Goal: Check status: Check status

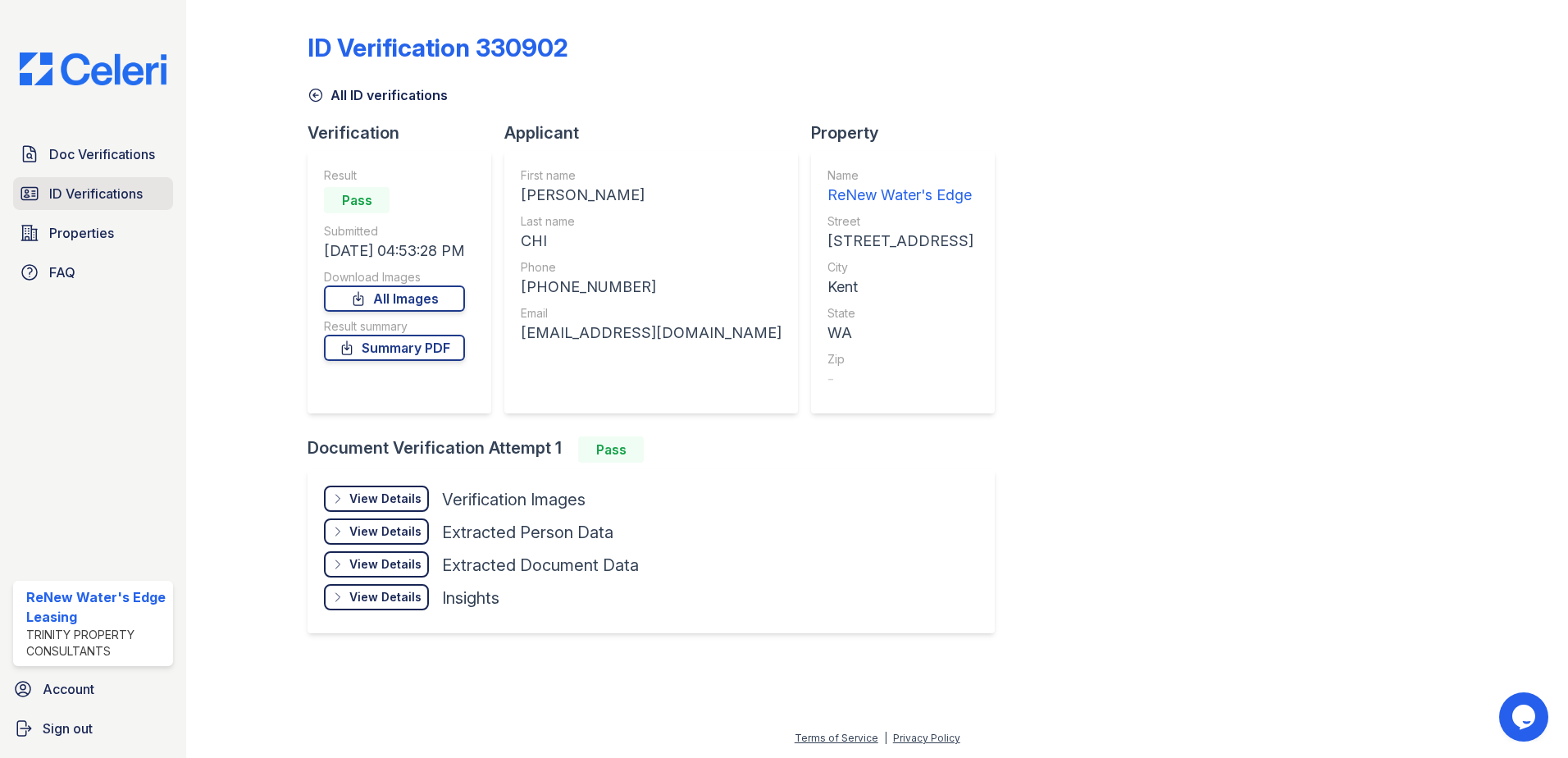
click at [117, 194] on span "ID Verifications" at bounding box center [95, 193] width 93 height 20
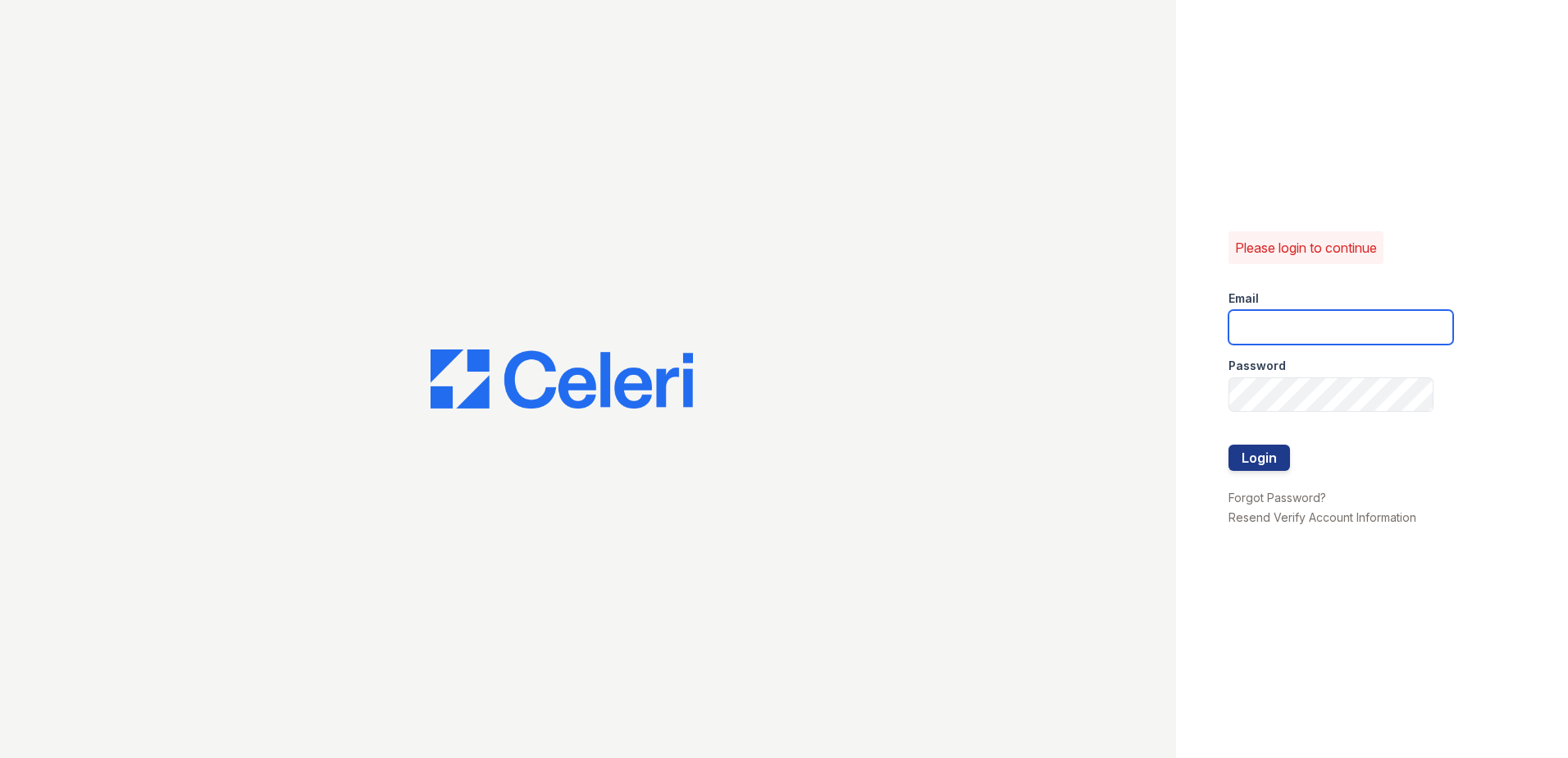
type input "renewwatersedge@trinity-pm.com"
click at [1265, 466] on button "Login" at bounding box center [1259, 457] width 61 height 26
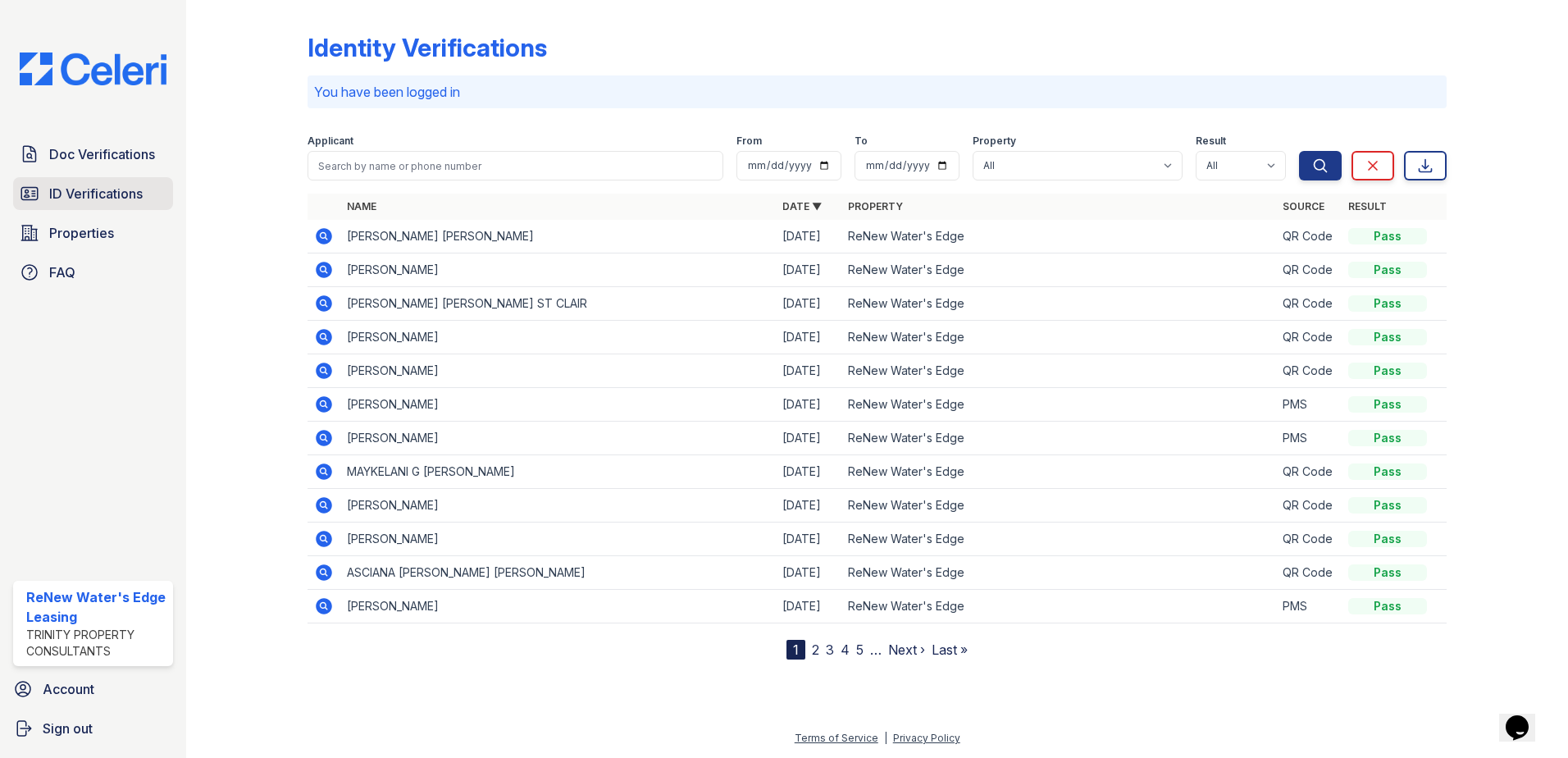
click at [134, 203] on span "ID Verifications" at bounding box center [95, 193] width 93 height 20
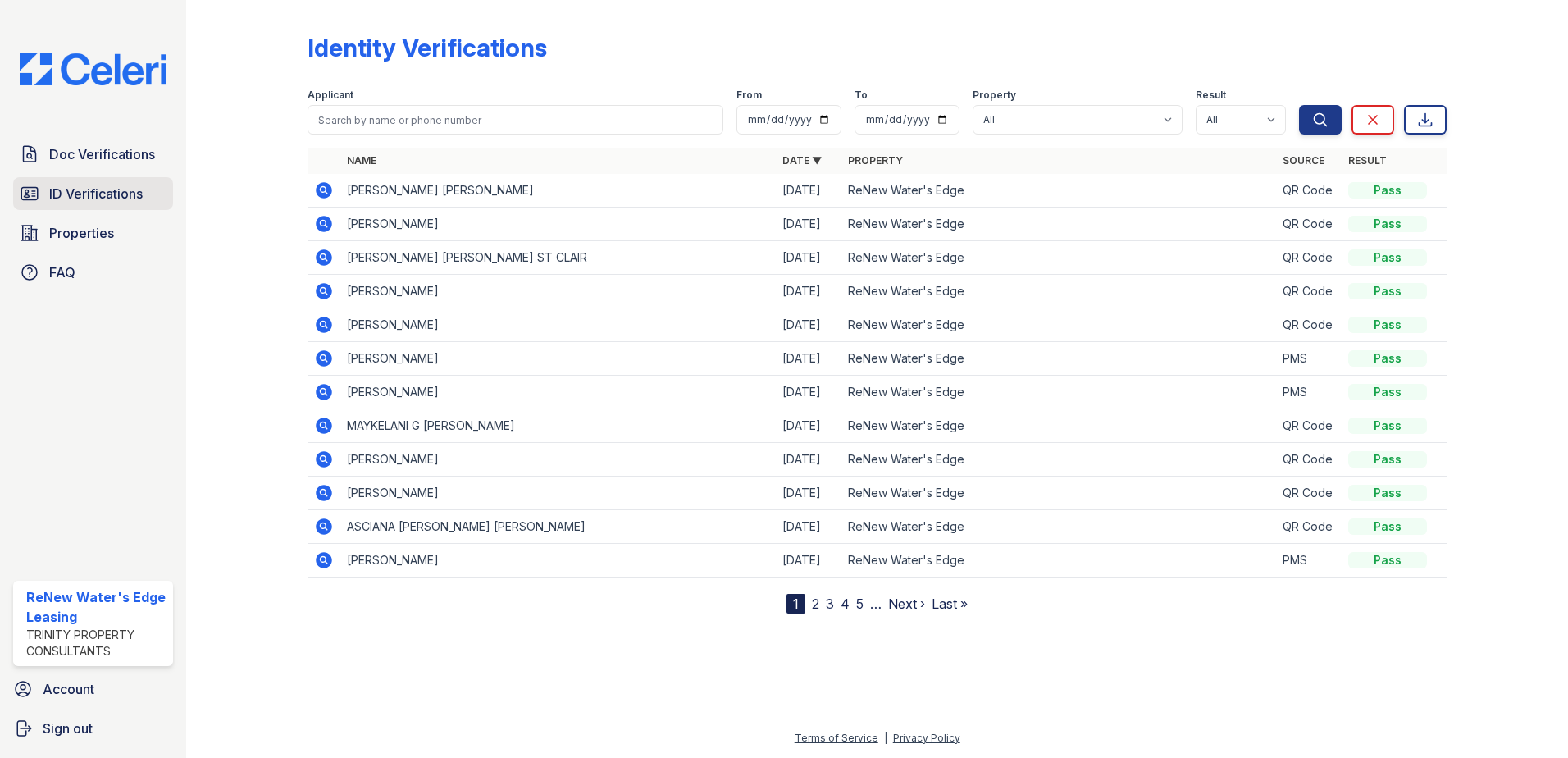
click at [106, 205] on link "ID Verifications" at bounding box center [93, 193] width 160 height 33
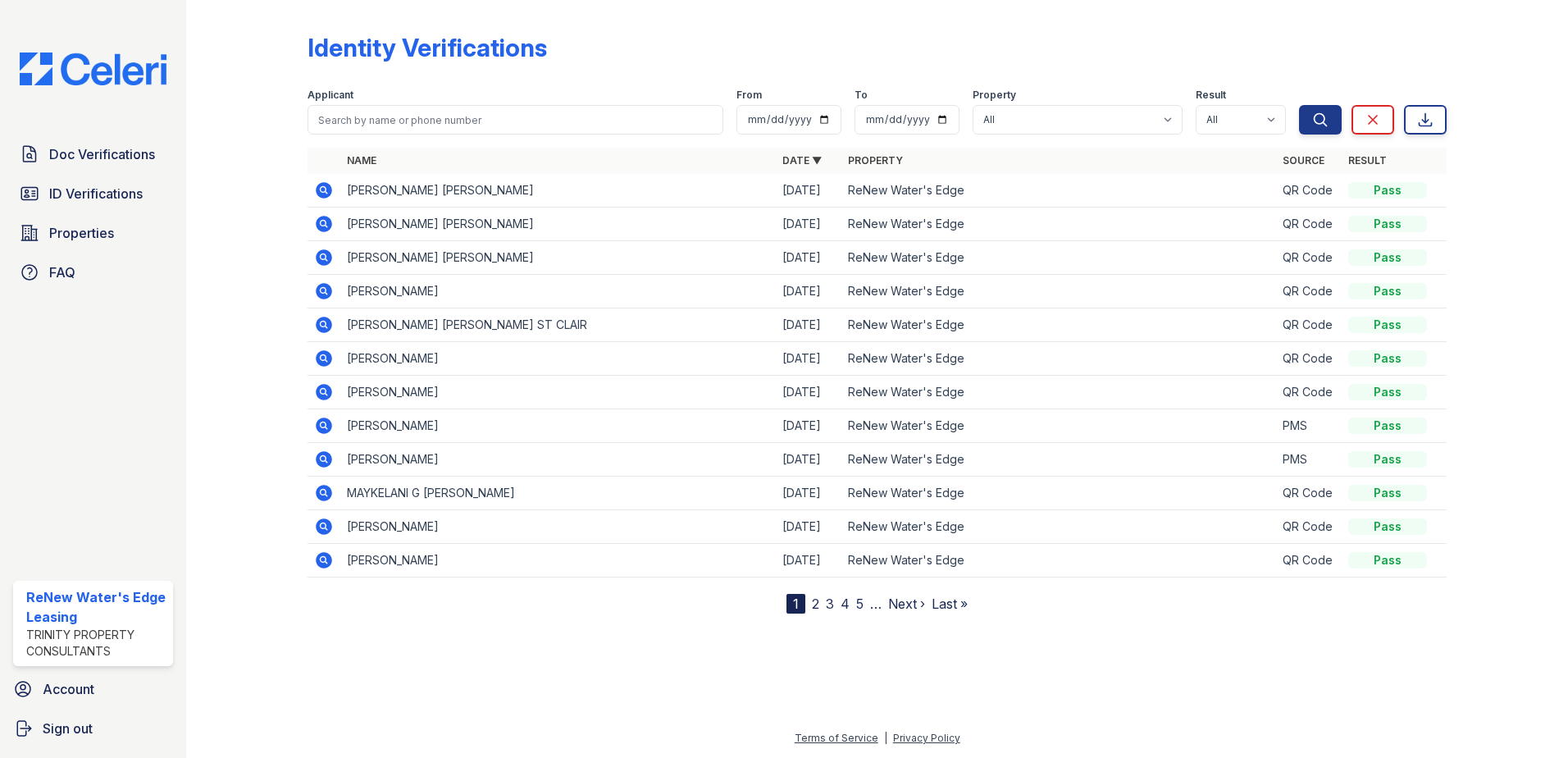
click at [317, 192] on icon at bounding box center [323, 190] width 16 height 16
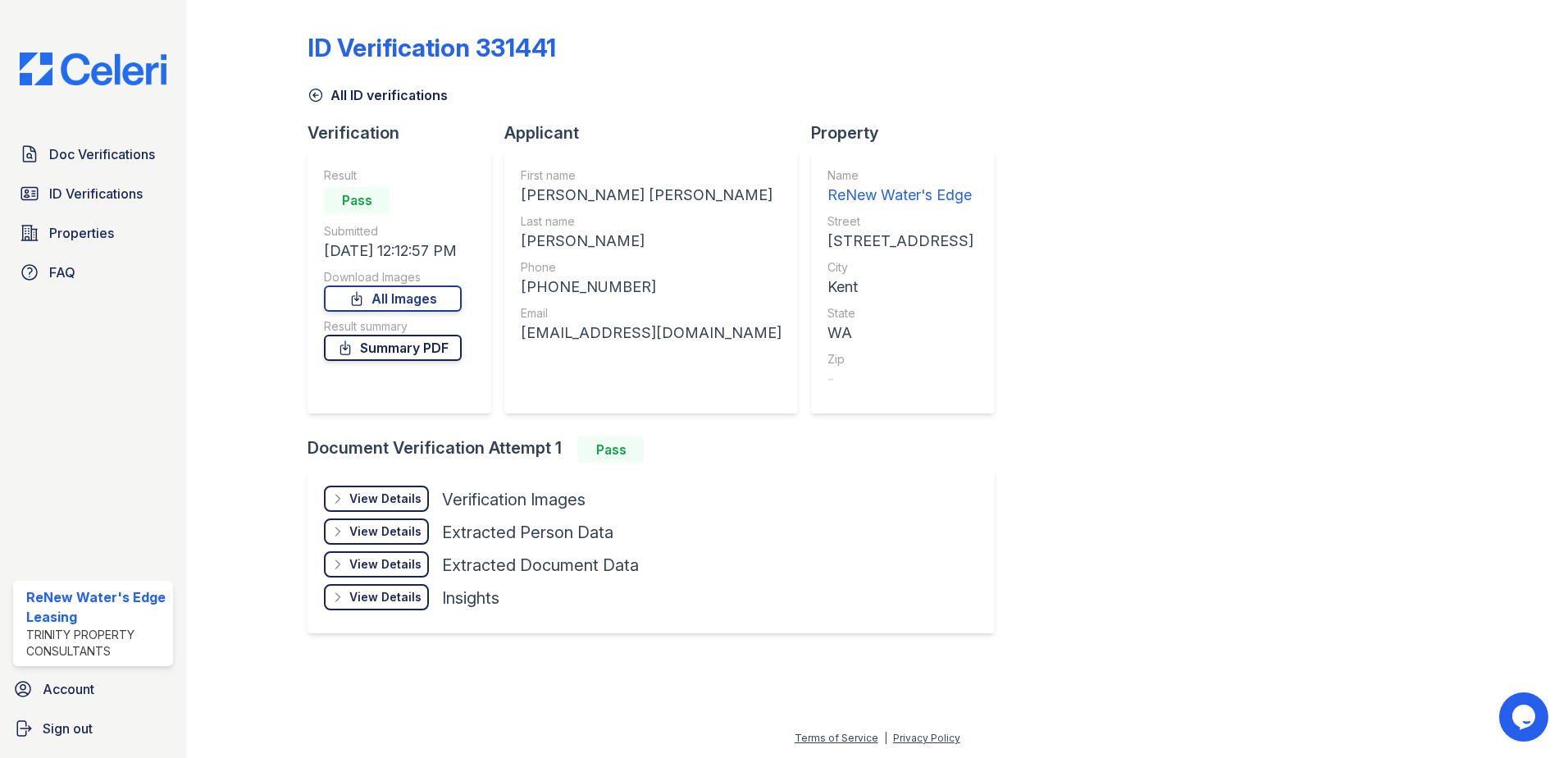
click at [373, 347] on link "Summary PDF" at bounding box center [393, 348] width 138 height 26
click at [357, 475] on div "View Details Details Hide Details Details Verification Images Document Front Op…" at bounding box center [651, 551] width 687 height 164
click at [364, 503] on div "View Details" at bounding box center [385, 498] width 73 height 16
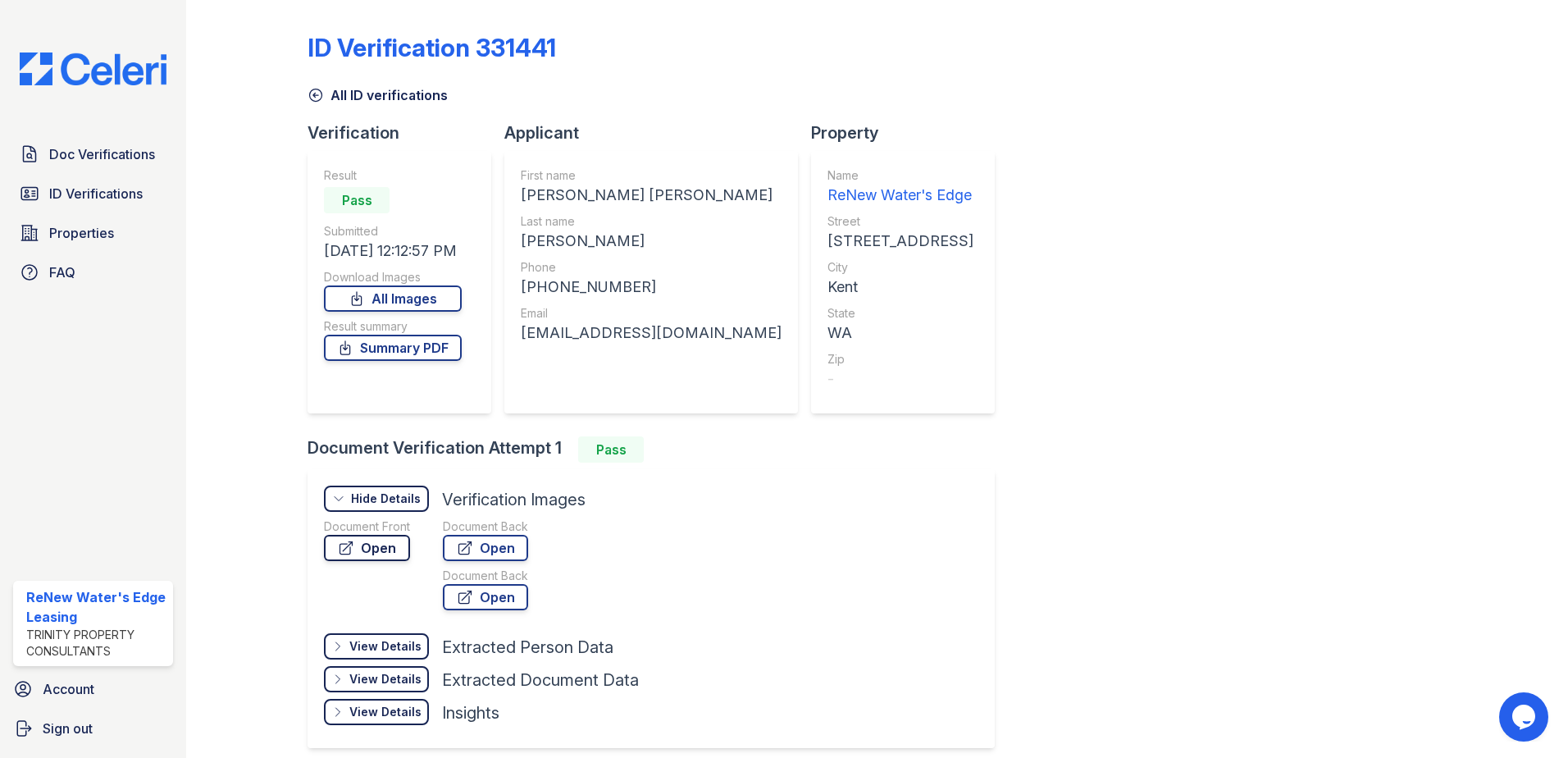
click at [378, 551] on link "Open" at bounding box center [367, 548] width 86 height 26
click at [76, 189] on span "ID Verifications" at bounding box center [95, 193] width 93 height 20
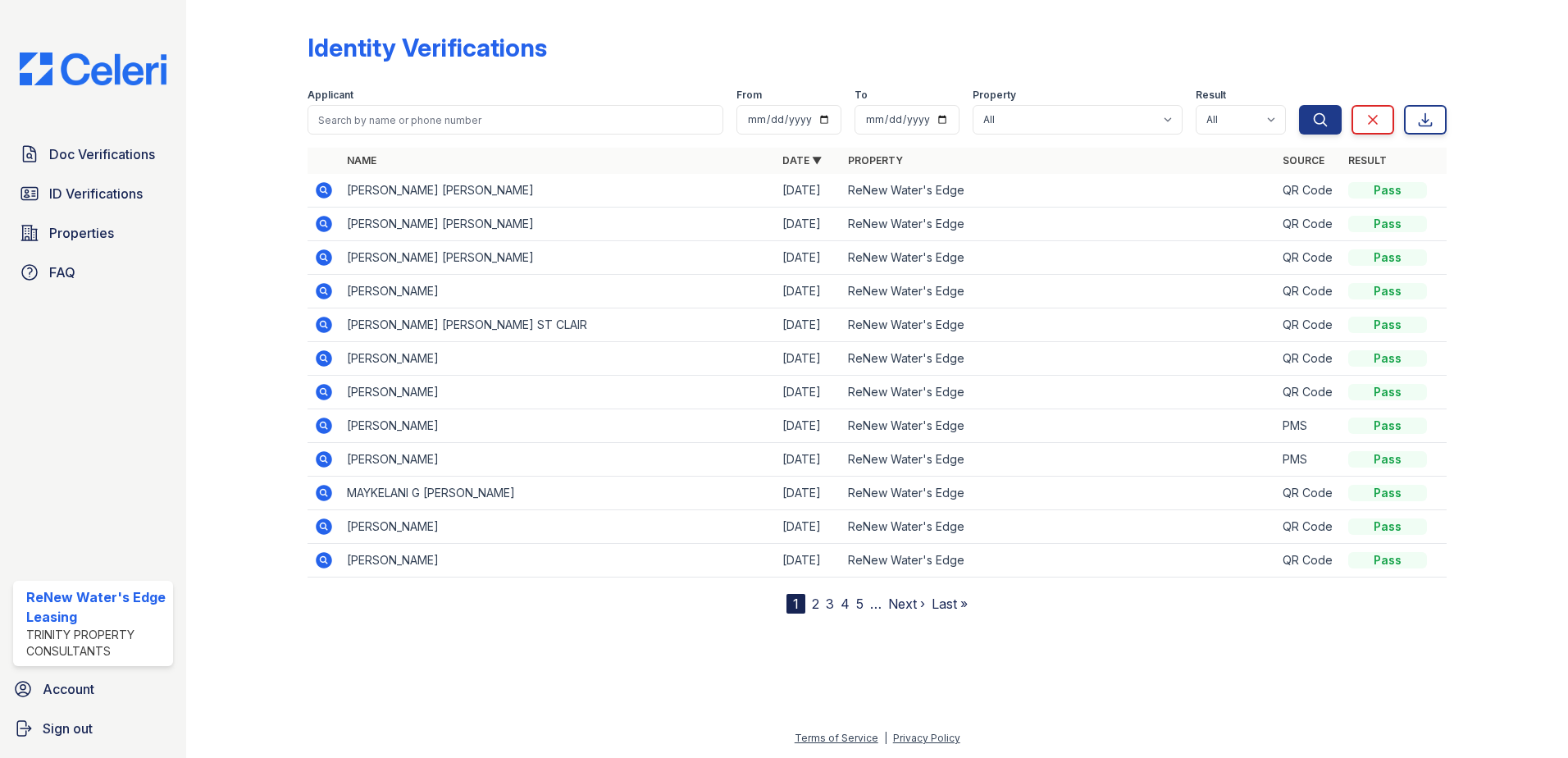
click at [324, 217] on icon at bounding box center [323, 223] width 16 height 16
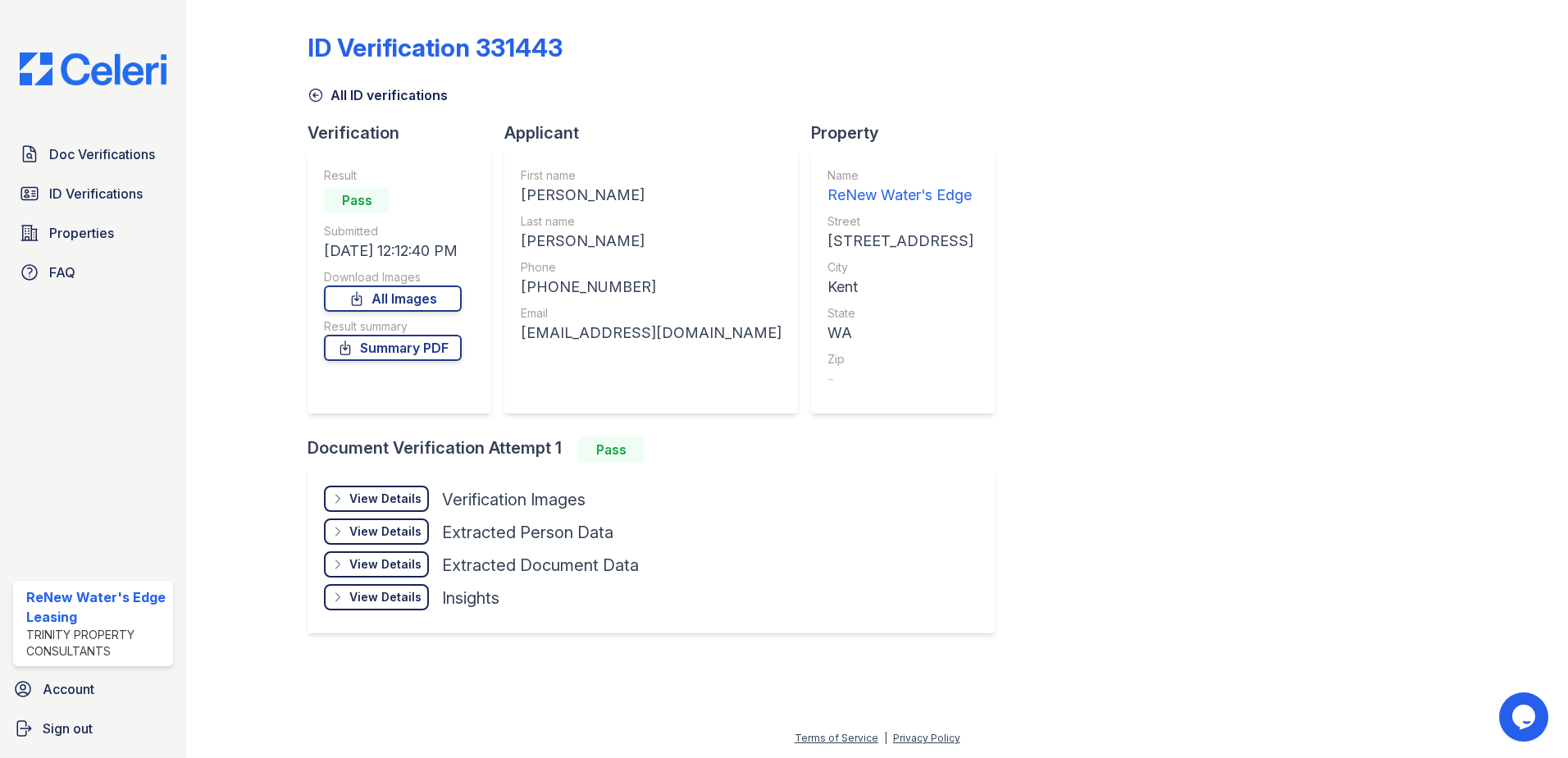
click at [383, 501] on div "View Details" at bounding box center [385, 498] width 73 height 16
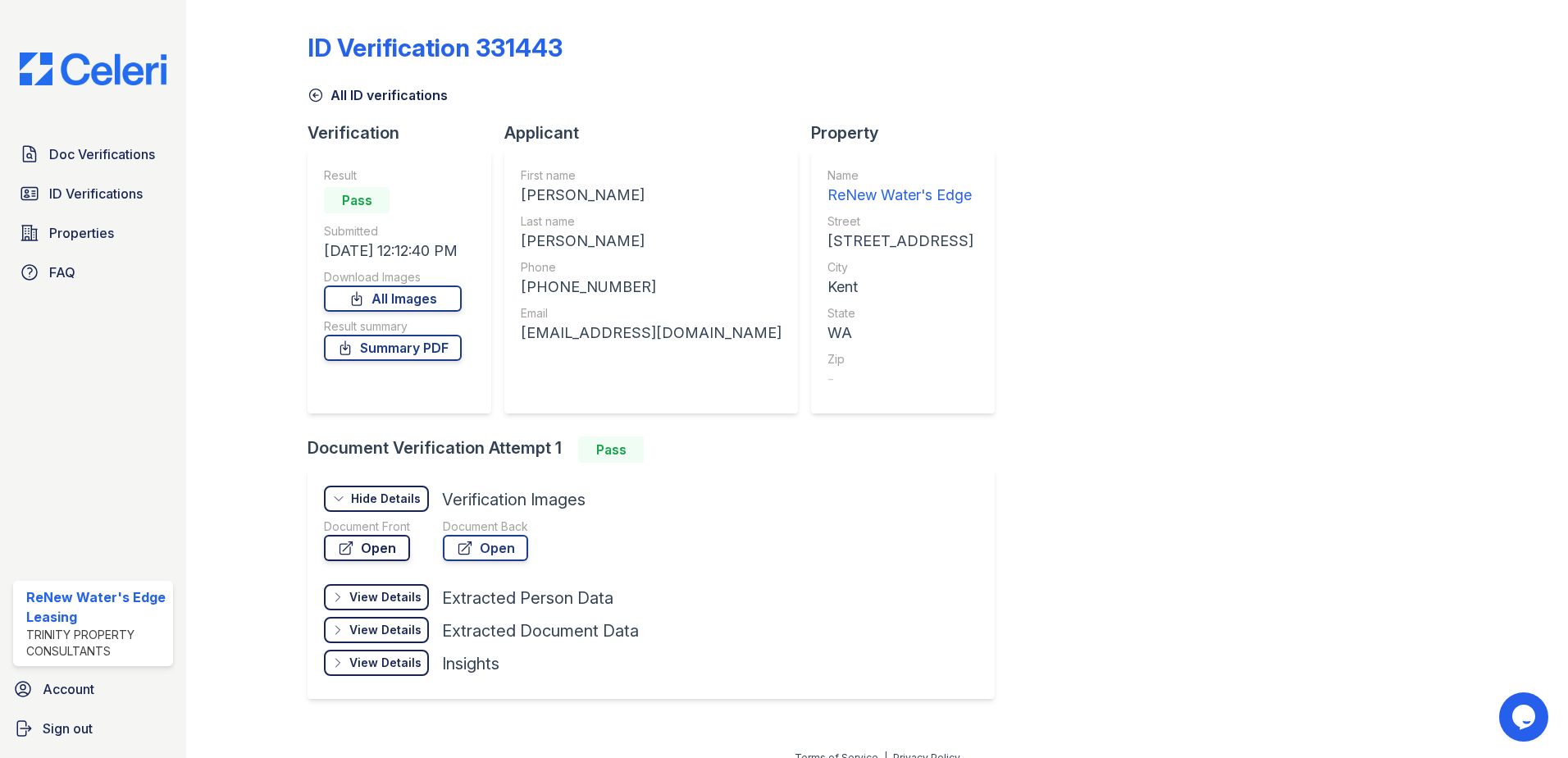
click at [368, 551] on link "Open" at bounding box center [367, 548] width 86 height 26
click at [126, 160] on span "Doc Verifications" at bounding box center [102, 154] width 106 height 20
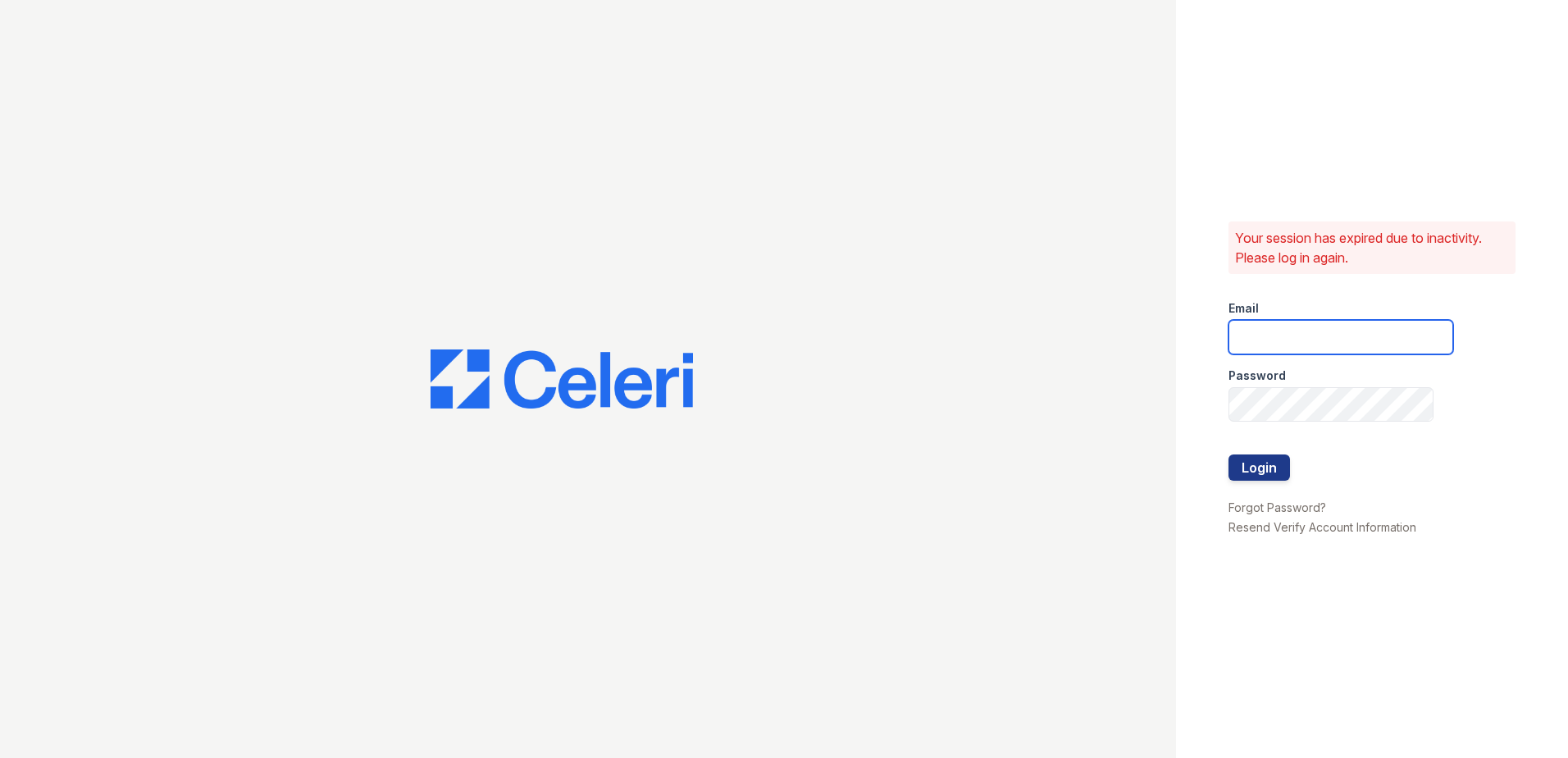
type input "[EMAIL_ADDRESS][DOMAIN_NAME]"
click at [1279, 467] on button "Login" at bounding box center [1259, 468] width 61 height 26
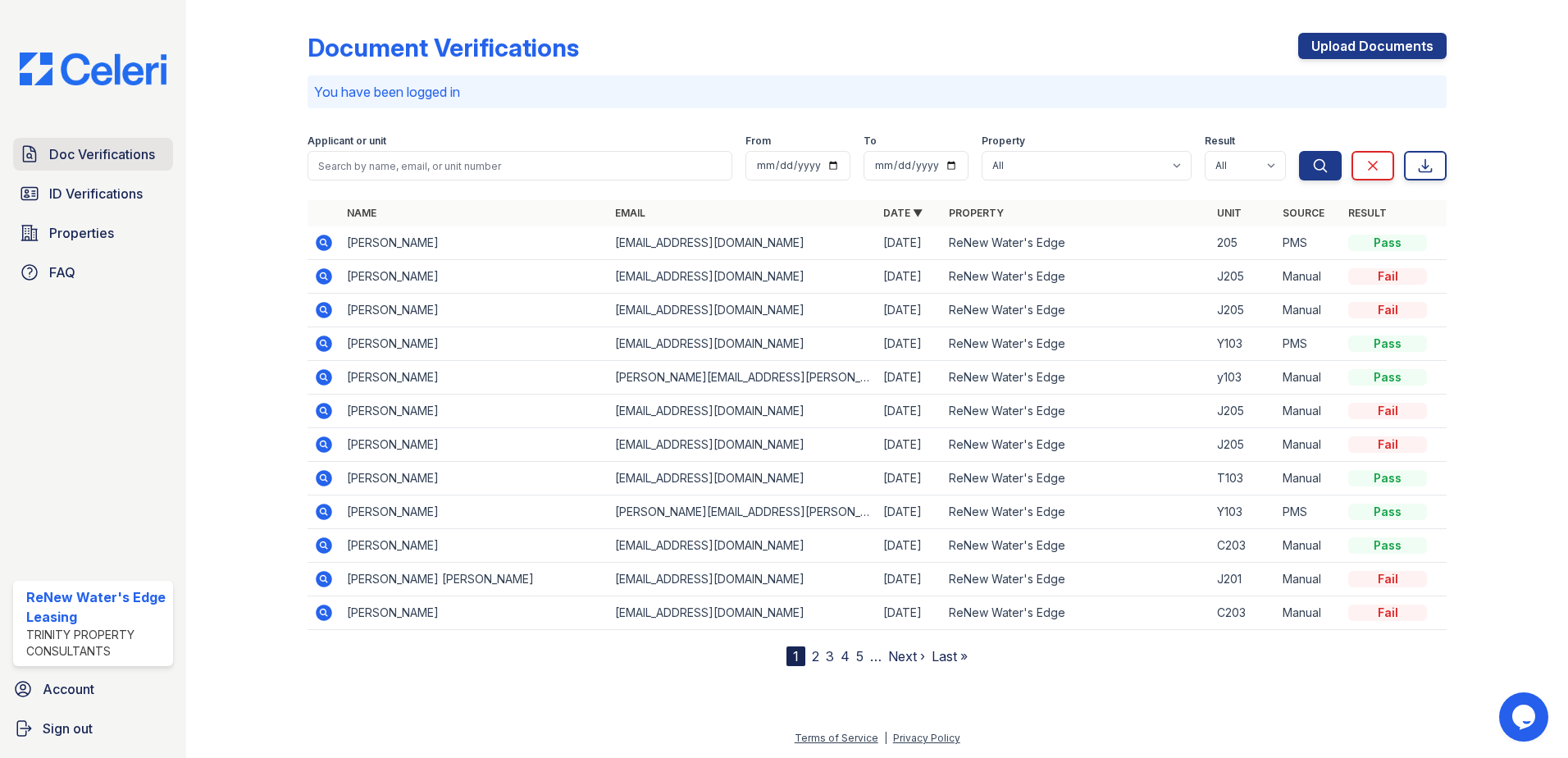
click at [132, 155] on span "Doc Verifications" at bounding box center [102, 154] width 106 height 20
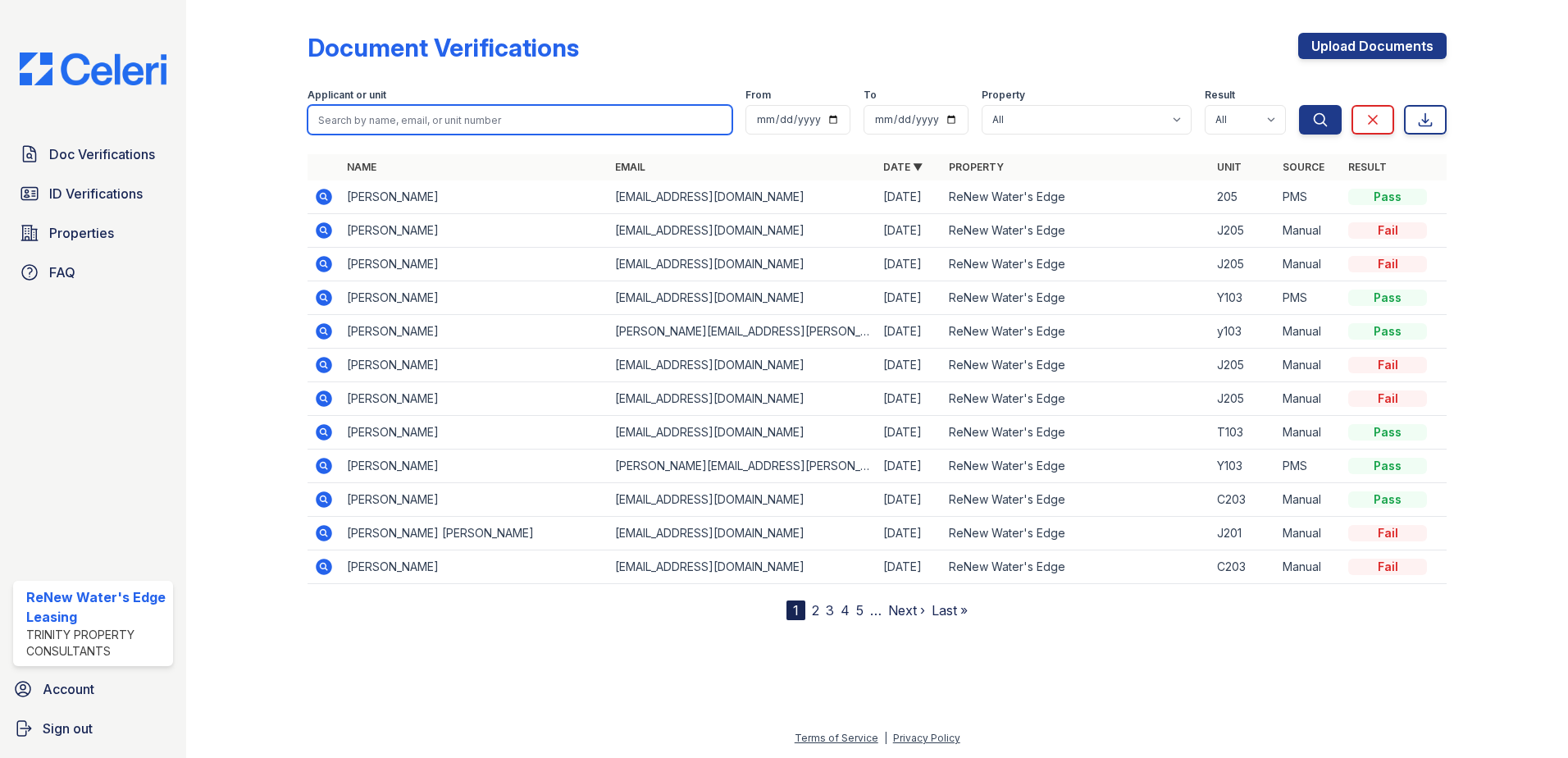
click at [380, 127] on input "search" at bounding box center [520, 119] width 424 height 29
type input "Maria"
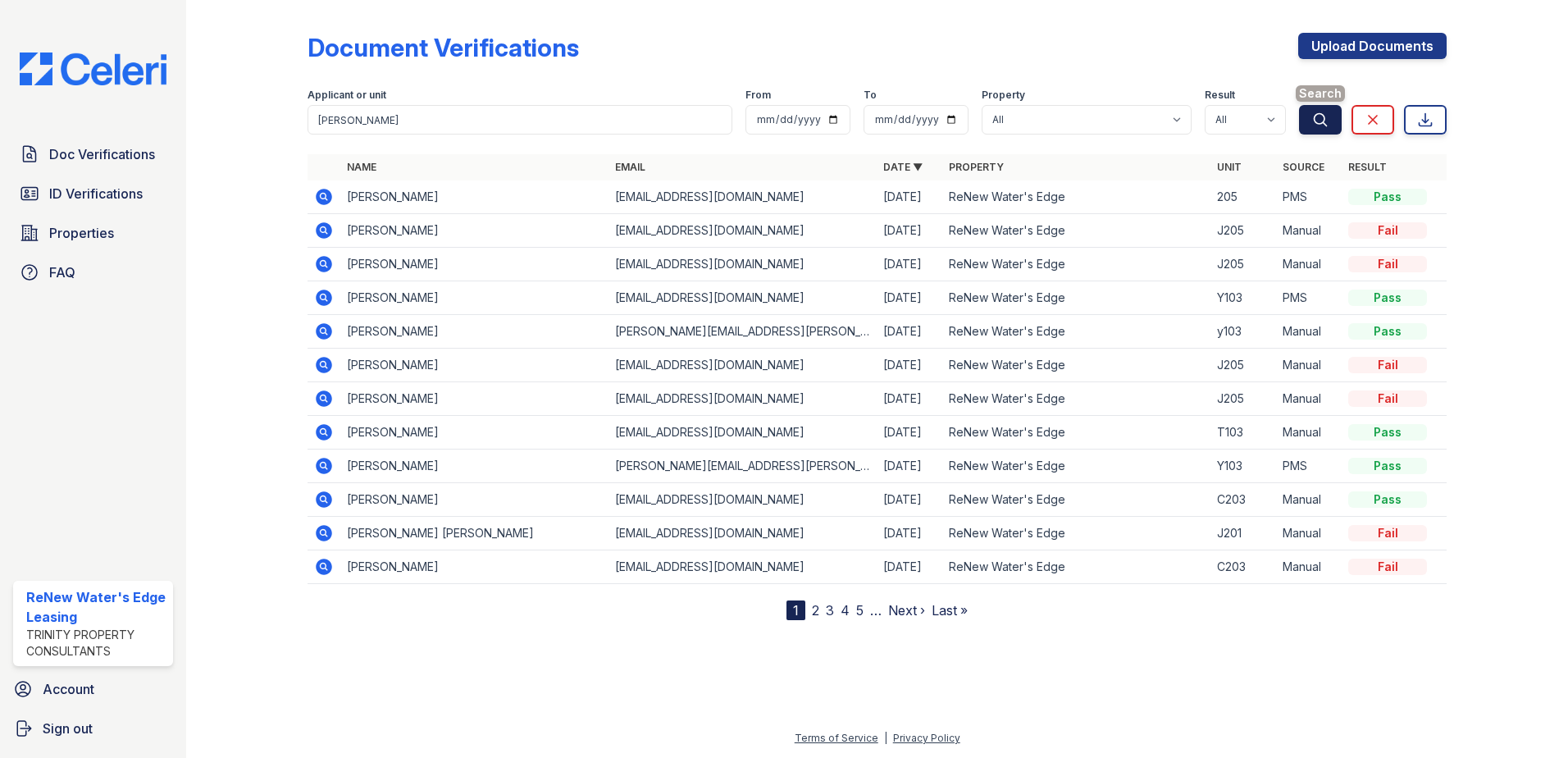
click at [1328, 108] on button "Search" at bounding box center [1320, 119] width 42 height 29
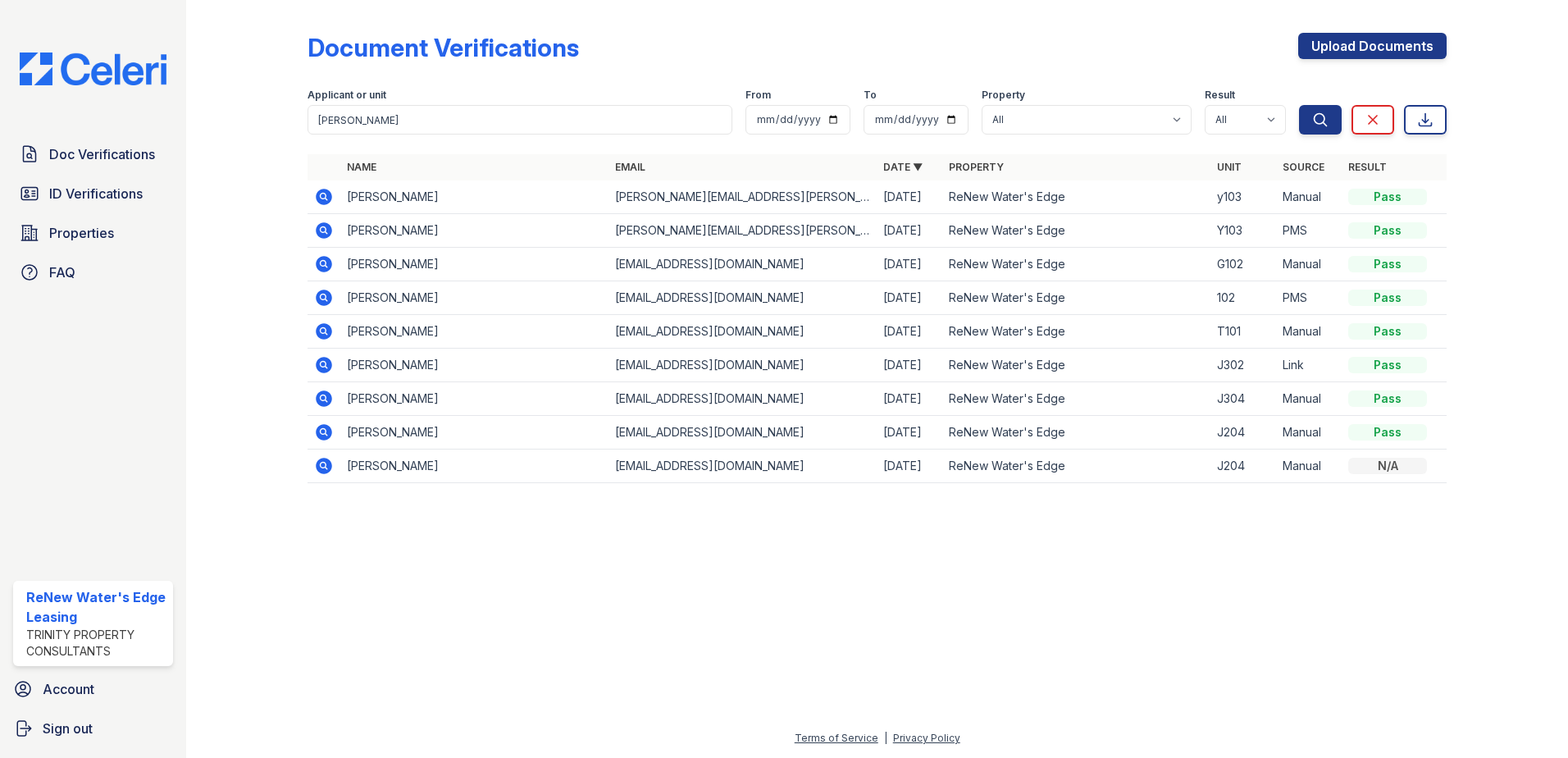
click at [324, 198] on icon at bounding box center [322, 195] width 4 height 4
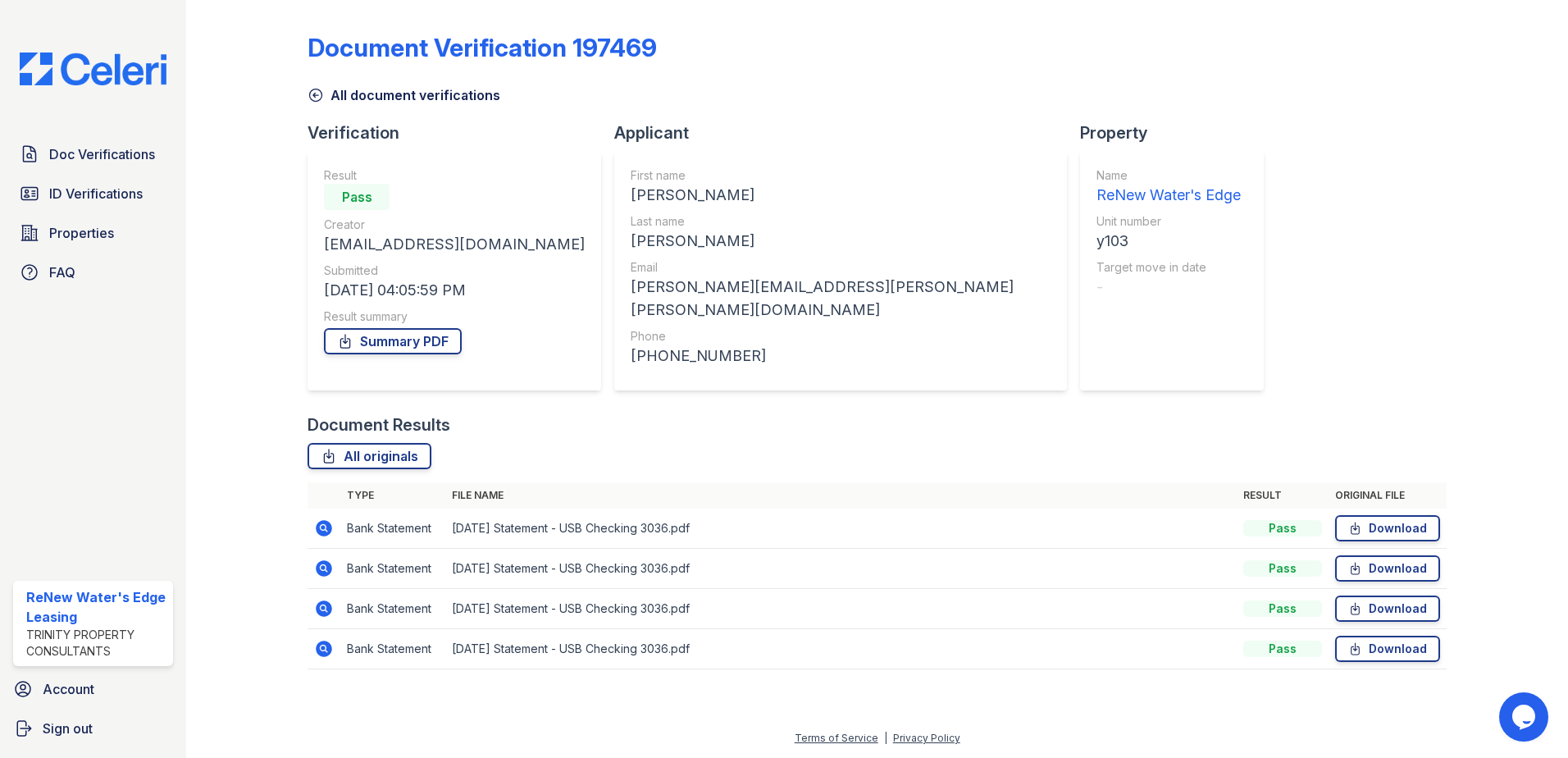
click at [332, 519] on icon at bounding box center [323, 528] width 20 height 20
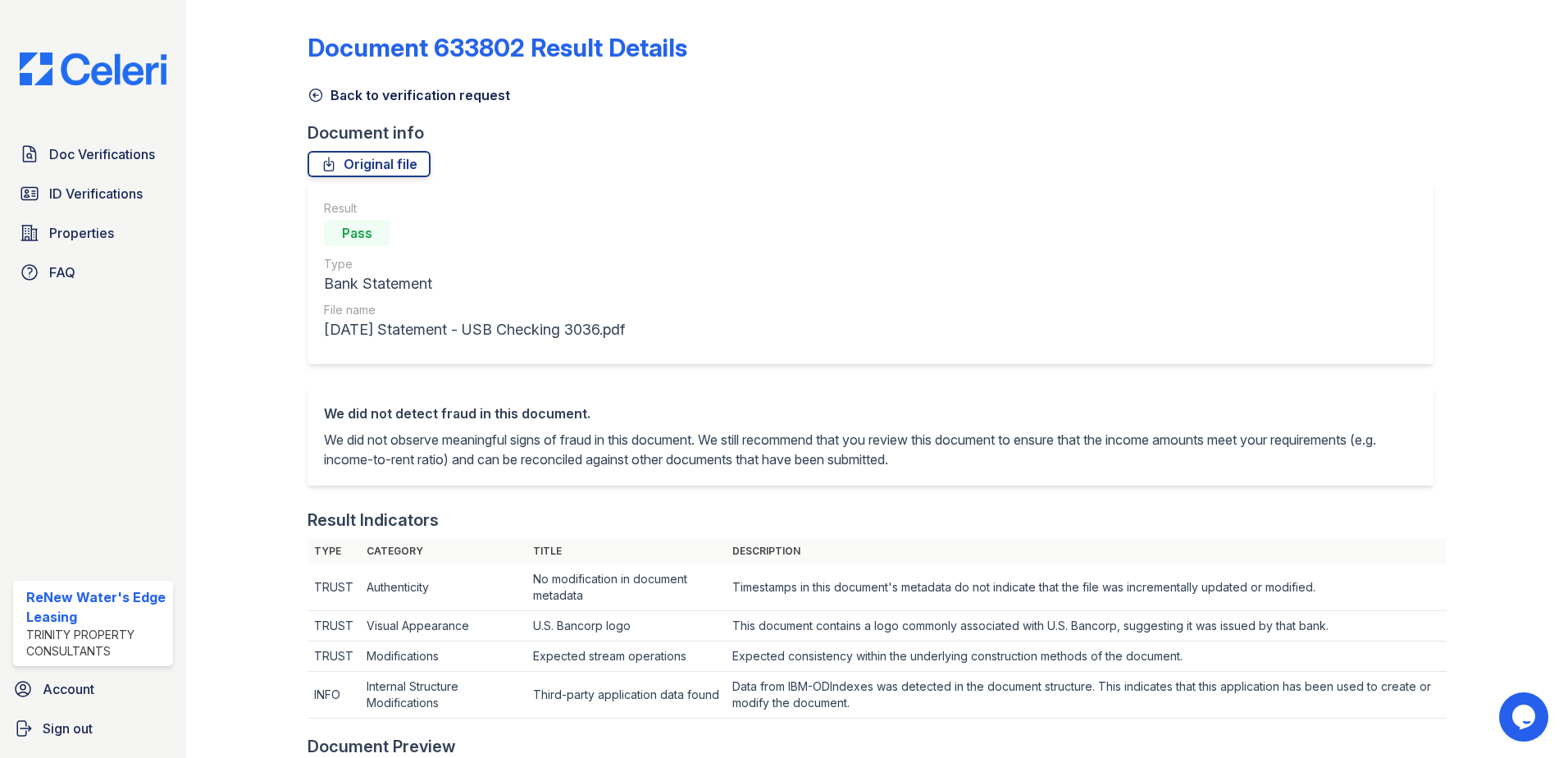
click at [318, 97] on icon at bounding box center [315, 94] width 16 height 16
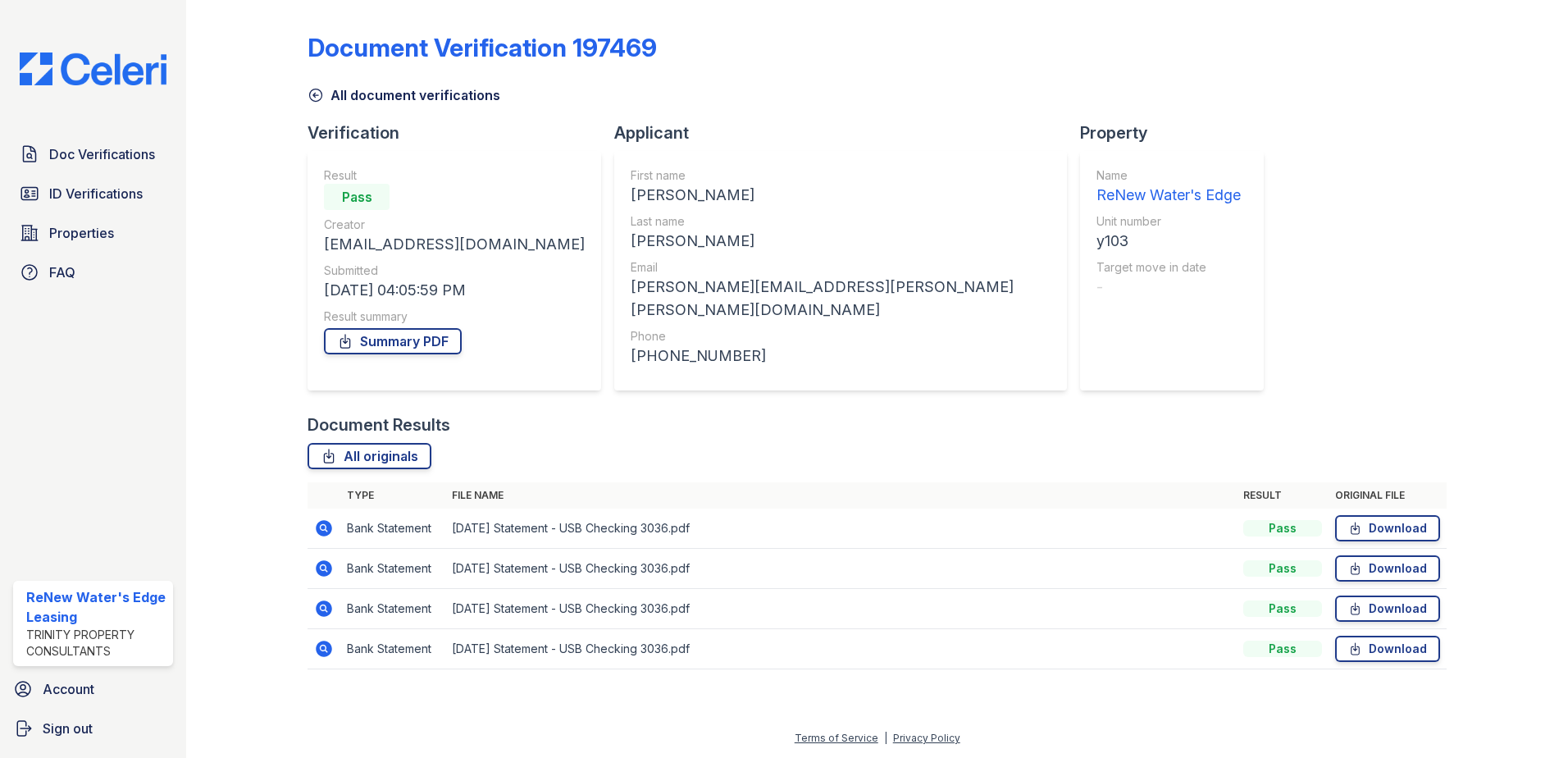
click at [324, 560] on icon at bounding box center [323, 568] width 16 height 16
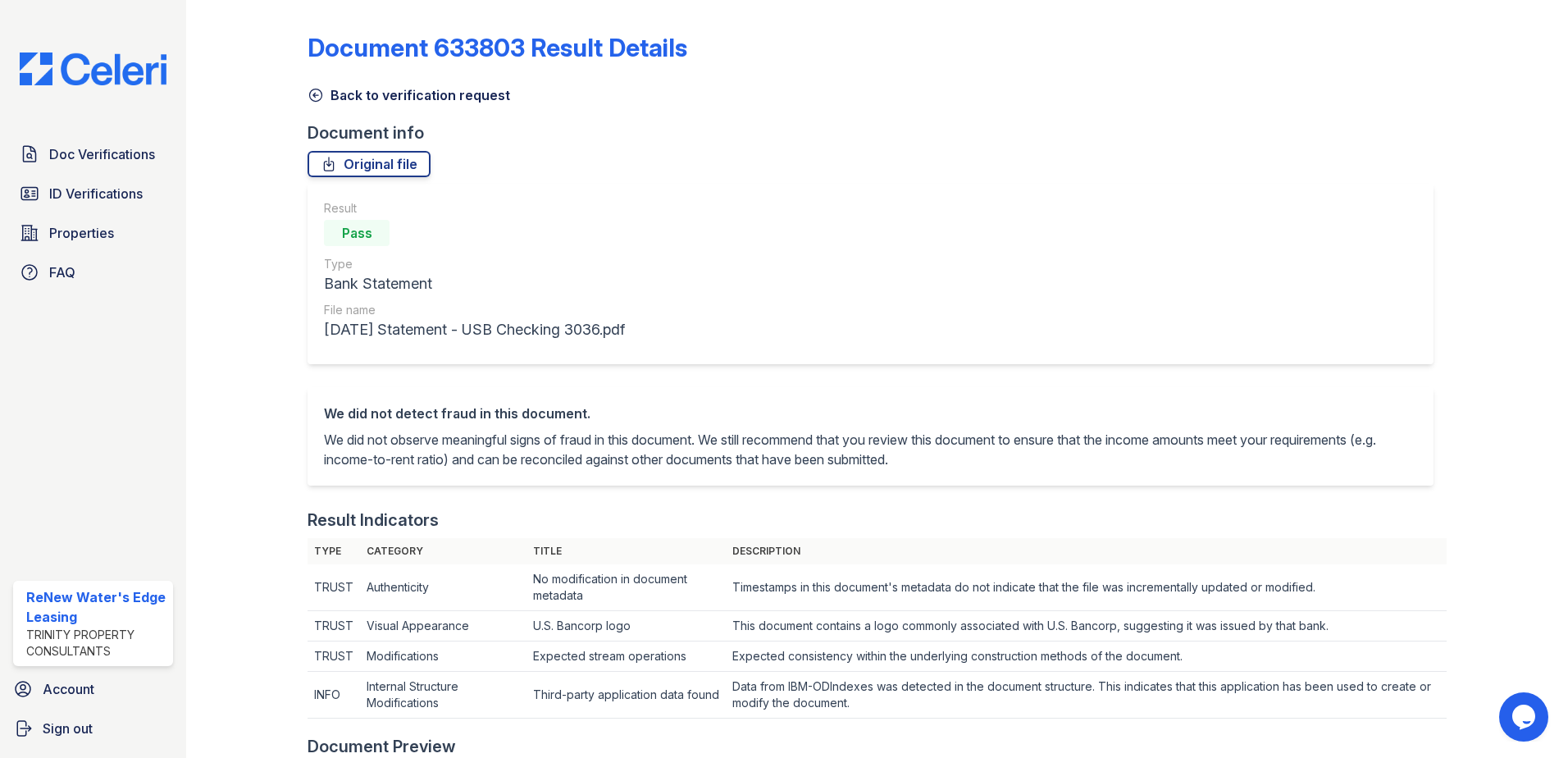
click at [311, 100] on icon at bounding box center [316, 95] width 12 height 12
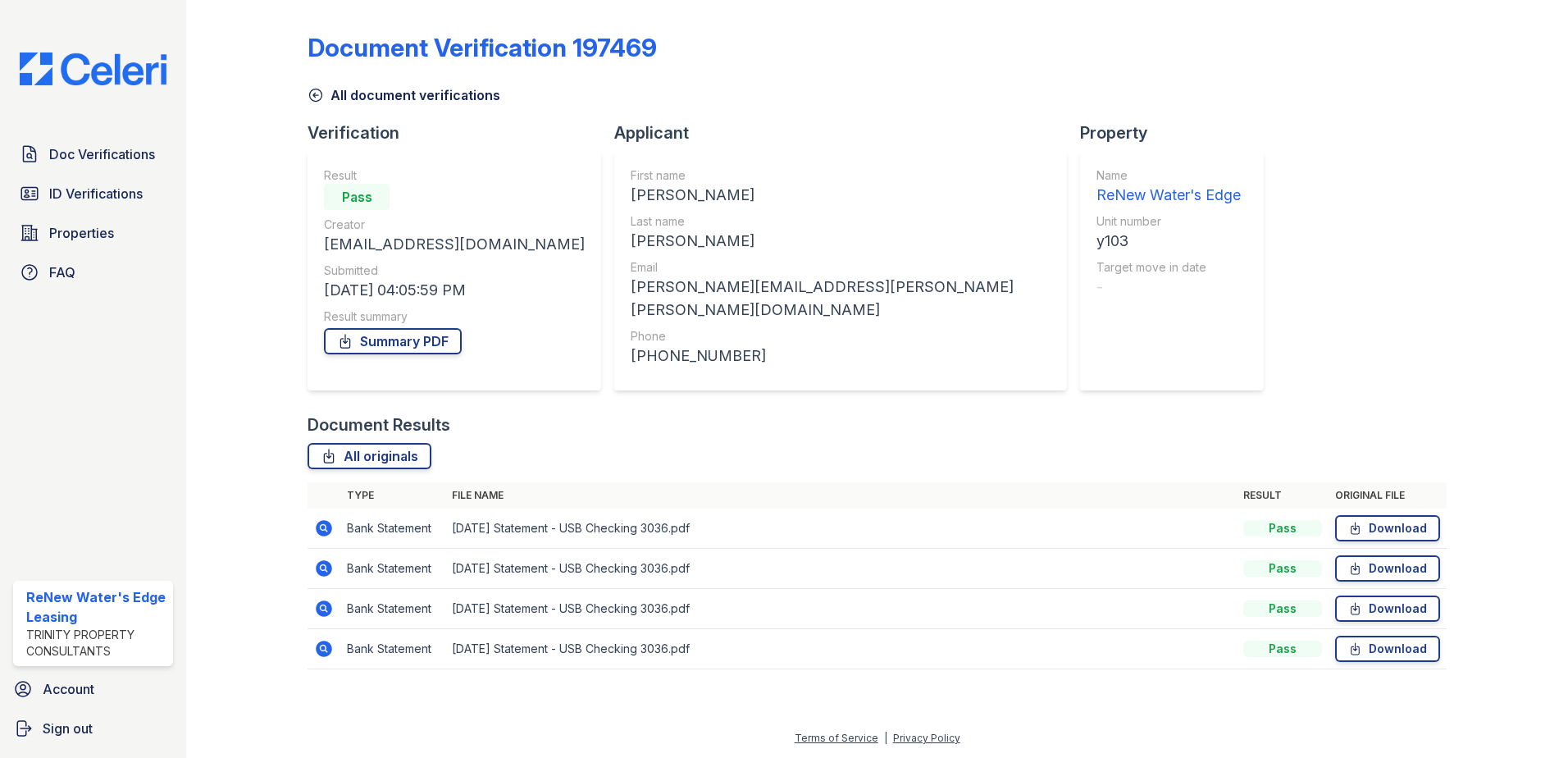
click at [320, 91] on icon at bounding box center [315, 94] width 16 height 16
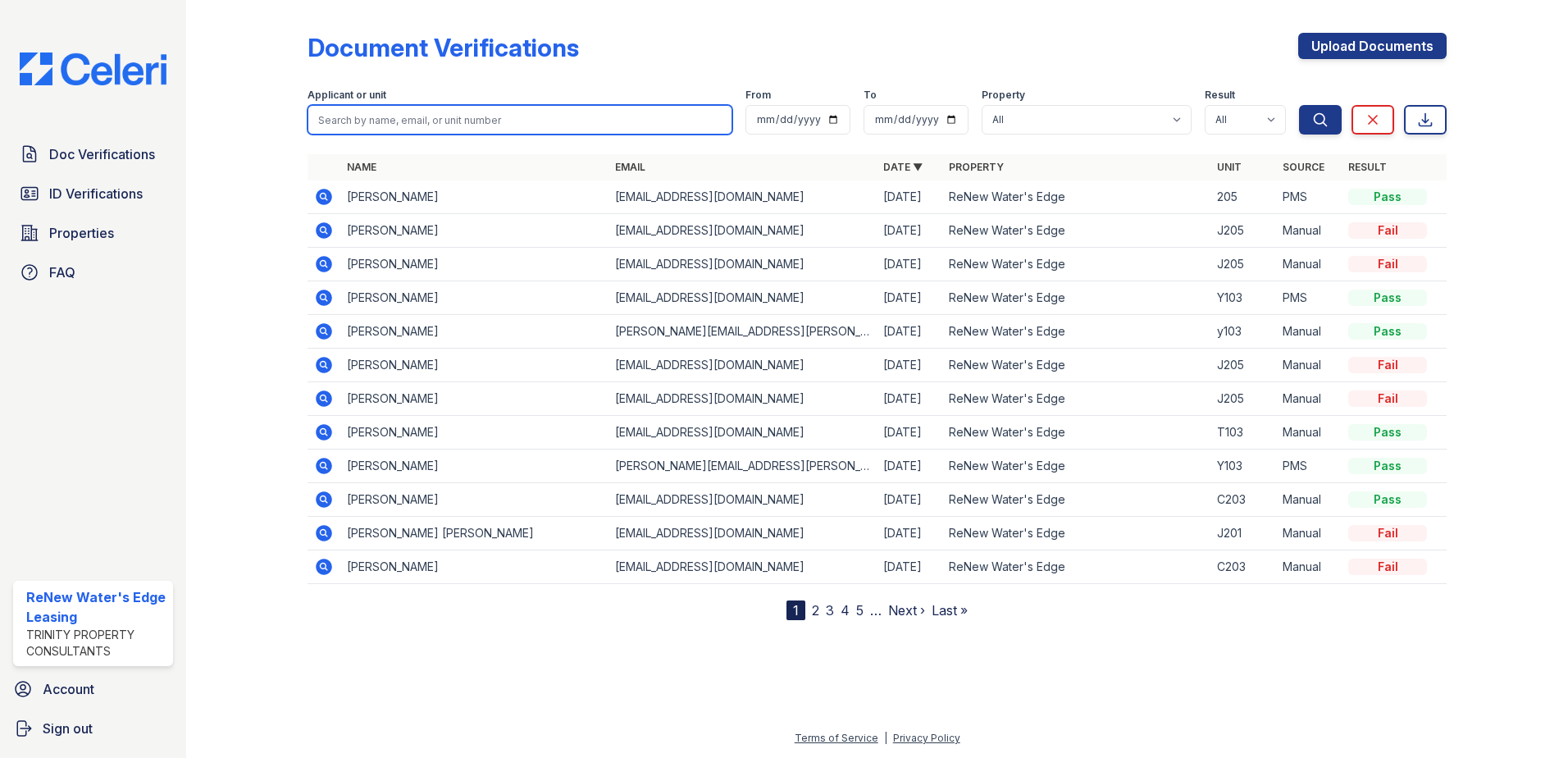
click at [368, 115] on input "search" at bounding box center [520, 119] width 424 height 29
type input "[PERSON_NAME]"
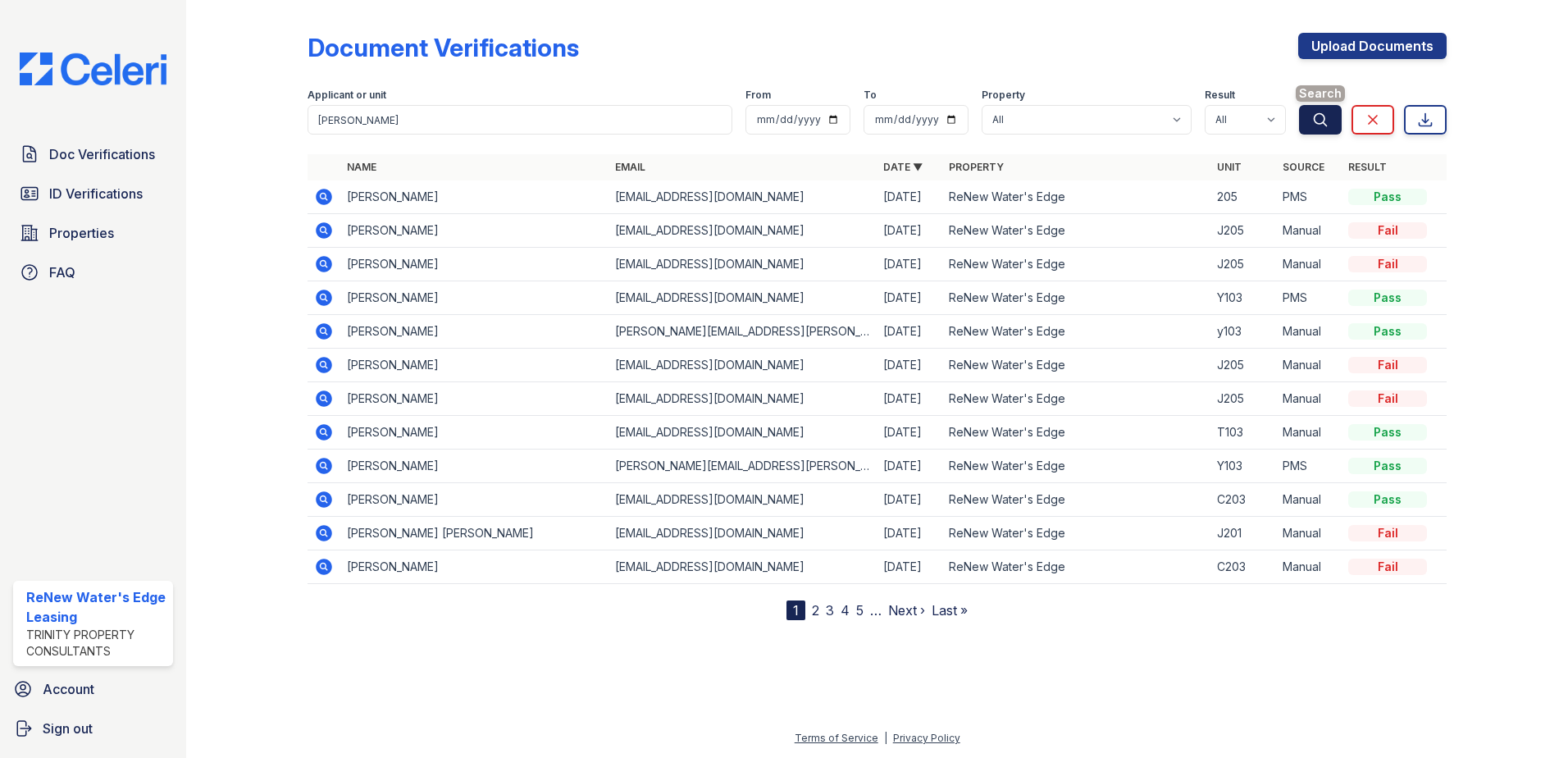
click at [1333, 120] on button "Search" at bounding box center [1320, 119] width 42 height 29
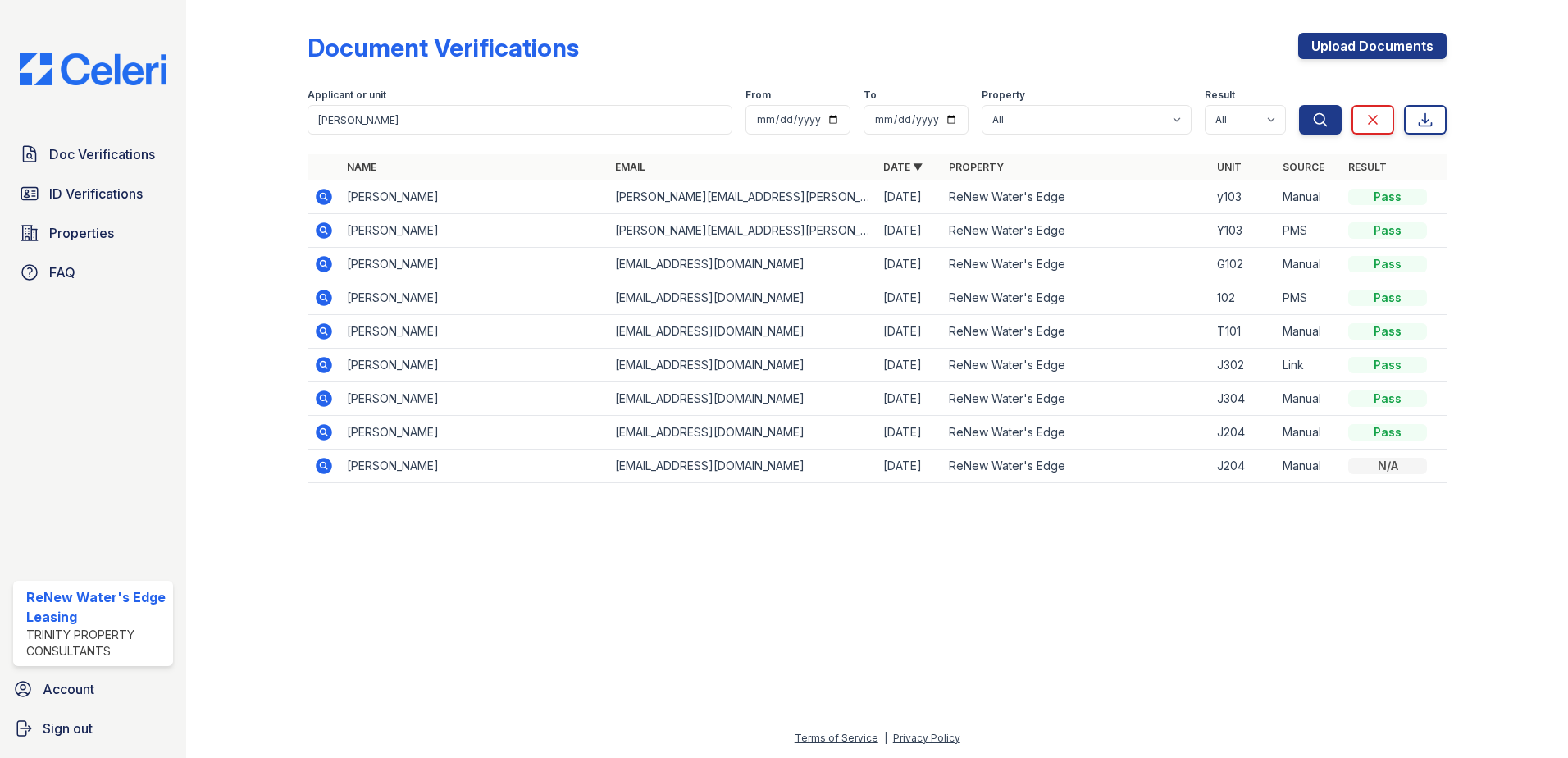
click at [327, 228] on icon at bounding box center [323, 230] width 16 height 16
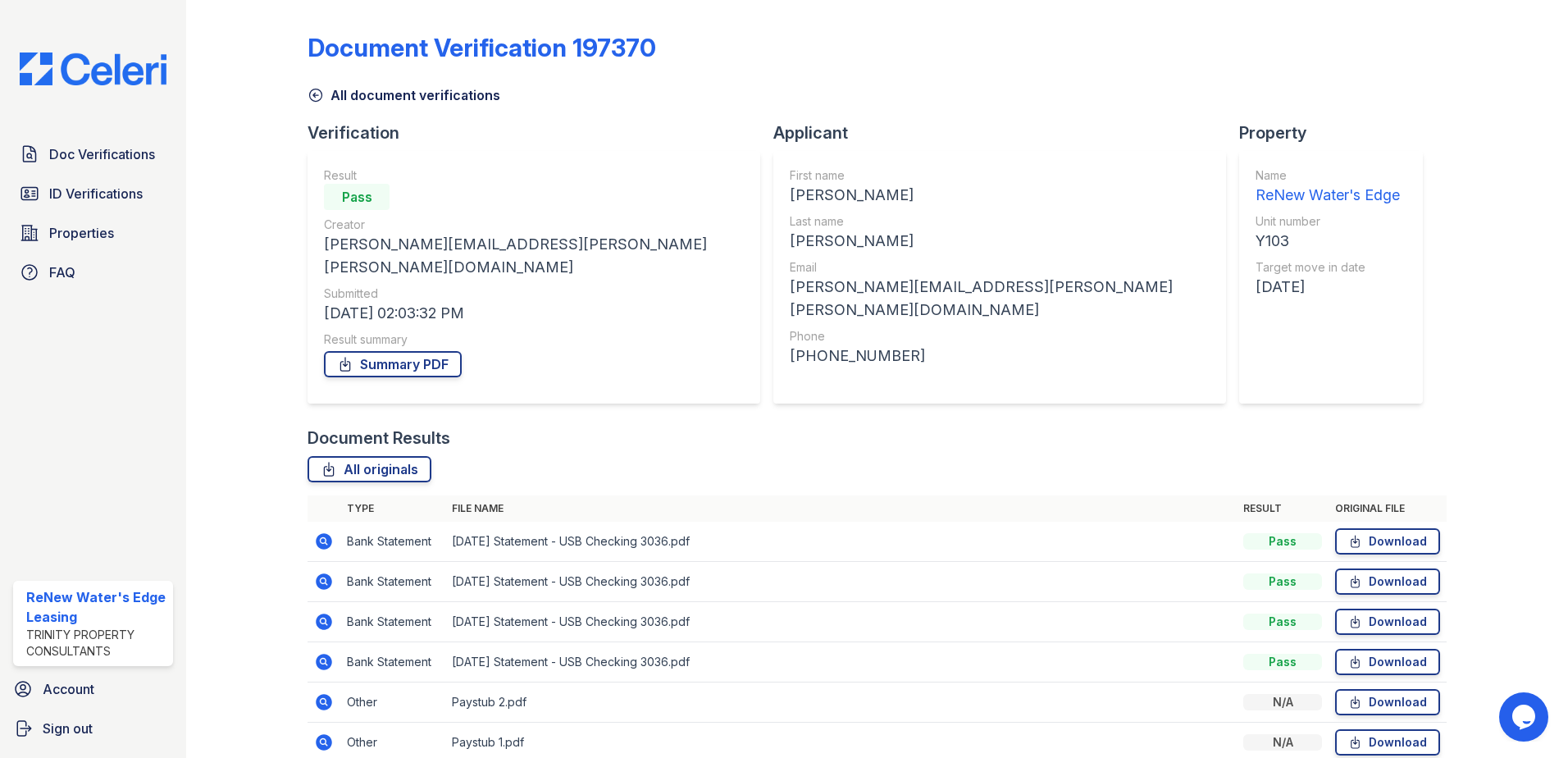
scroll to position [54, 0]
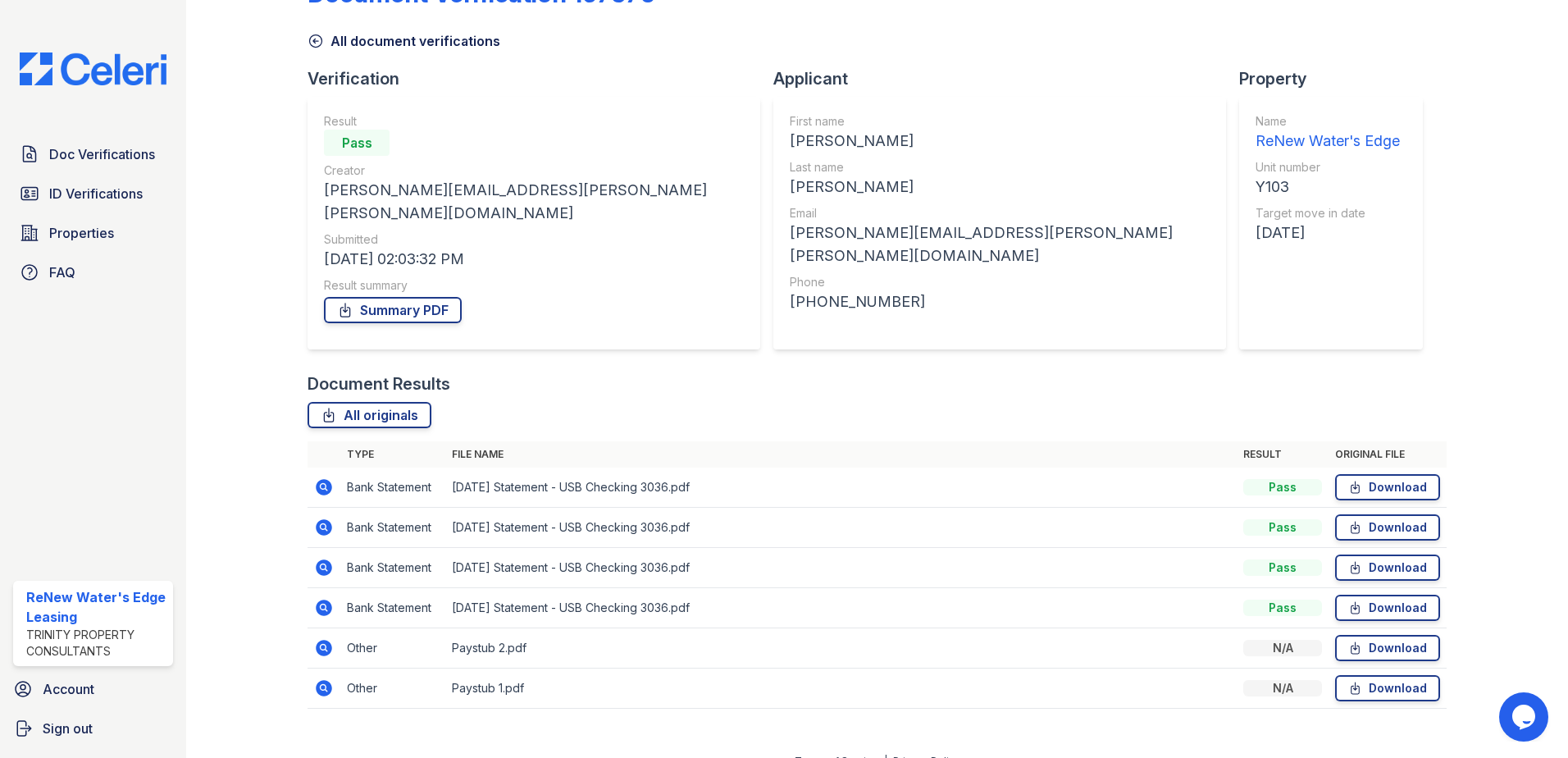
click at [326, 678] on icon at bounding box center [323, 687] width 20 height 20
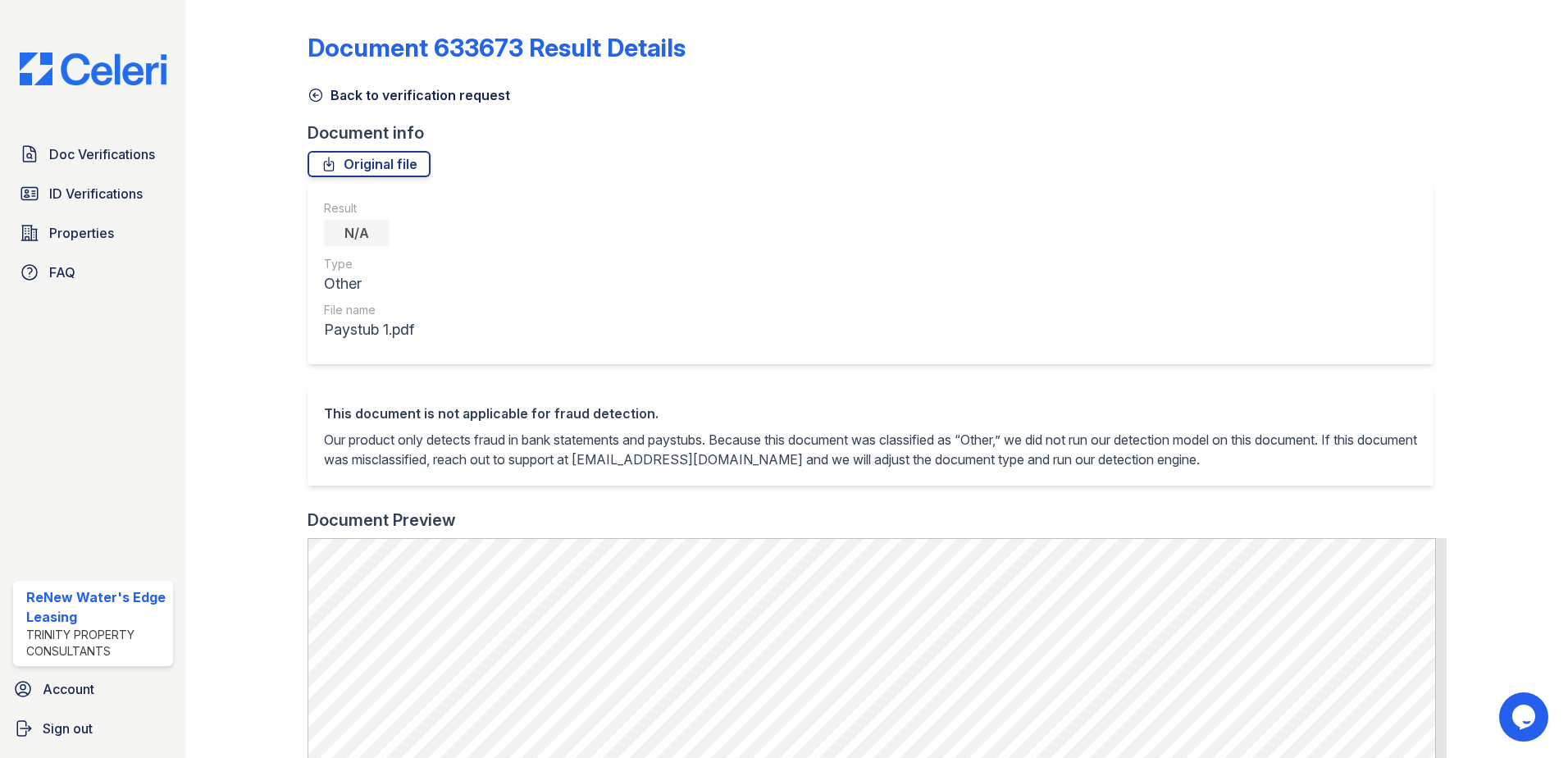
click at [319, 100] on icon at bounding box center [316, 95] width 12 height 12
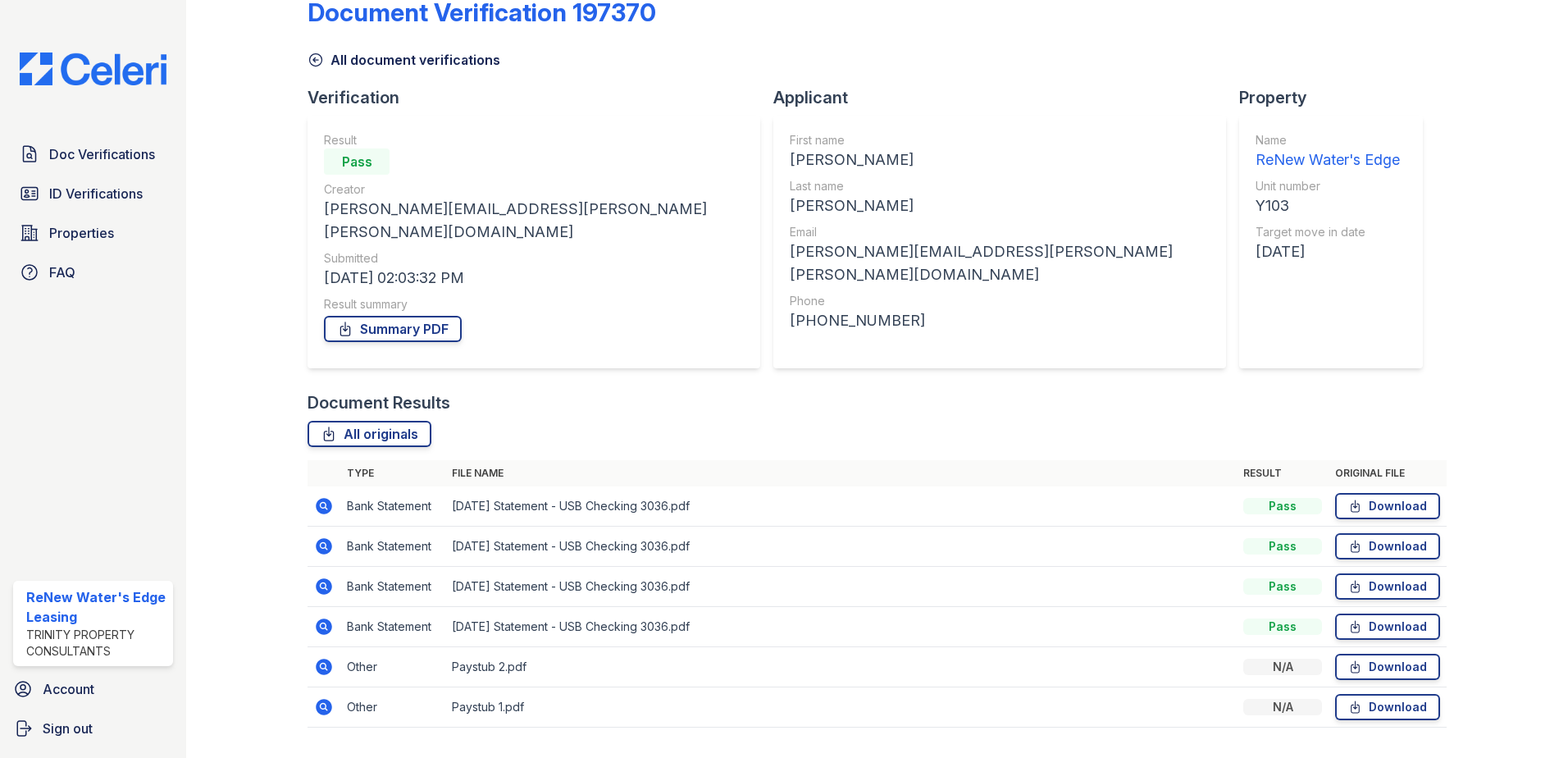
scroll to position [54, 0]
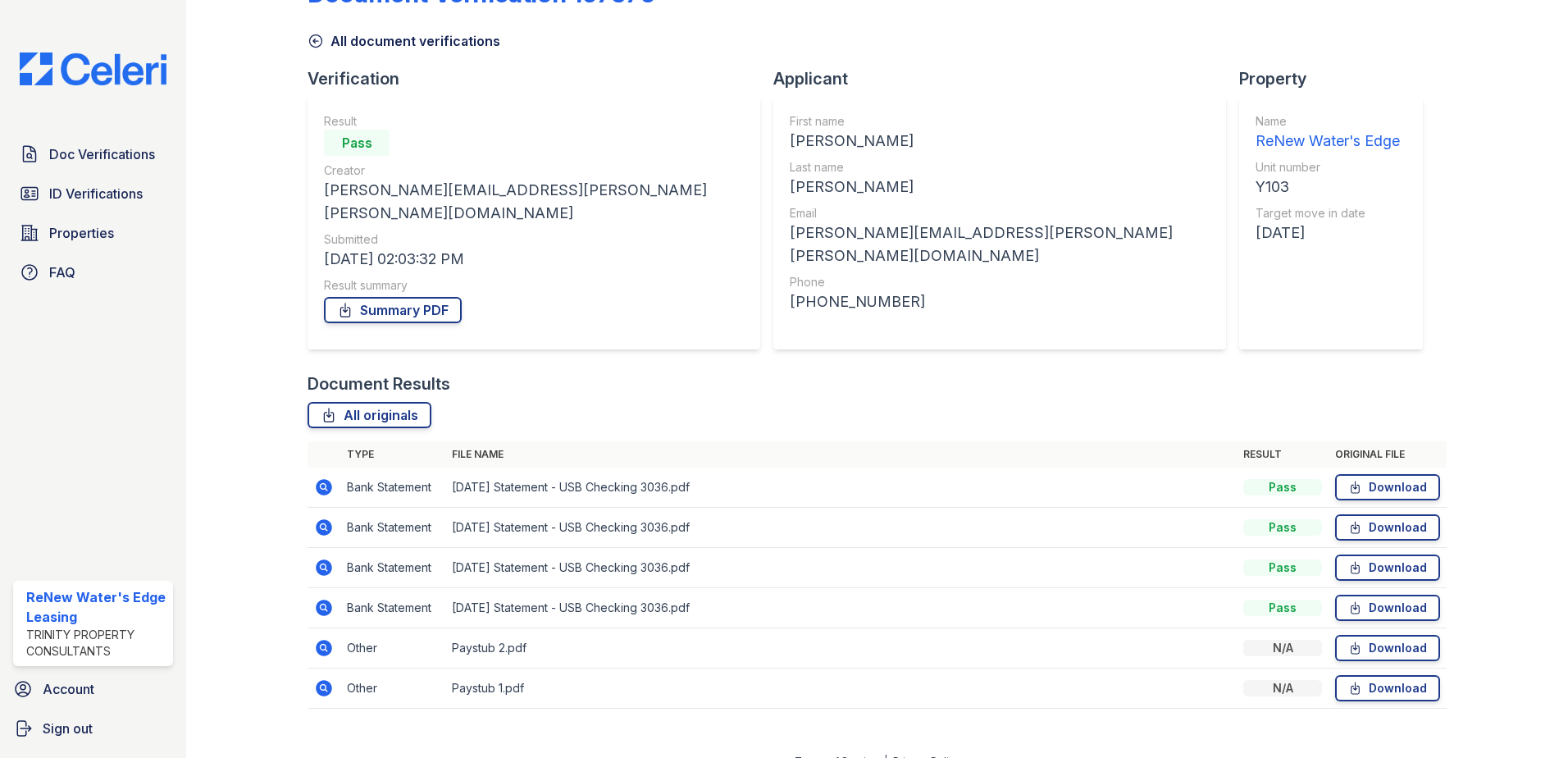
click at [321, 40] on icon at bounding box center [316, 41] width 12 height 12
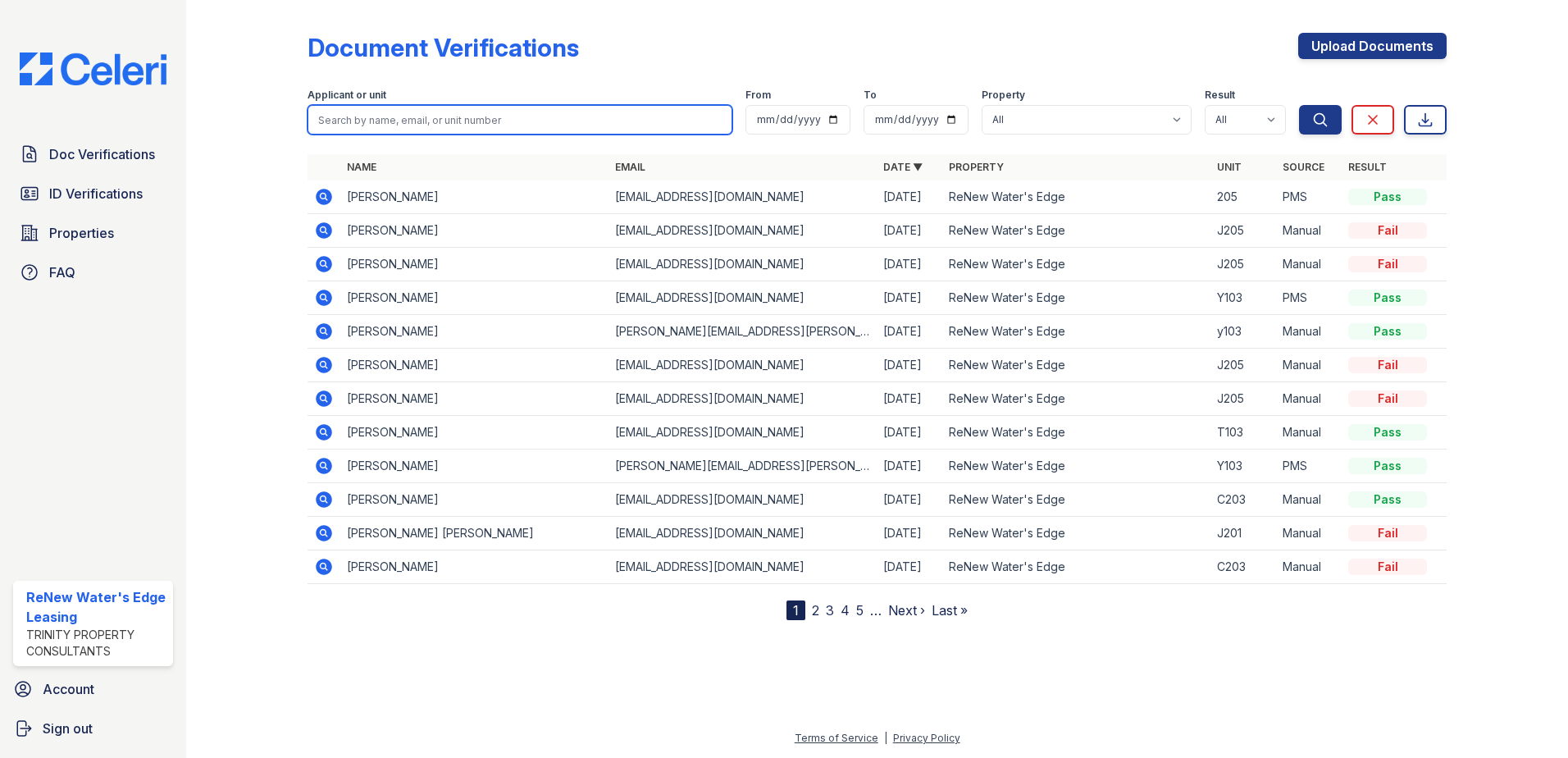
click at [437, 116] on input "search" at bounding box center [520, 119] width 424 height 29
type input "ian"
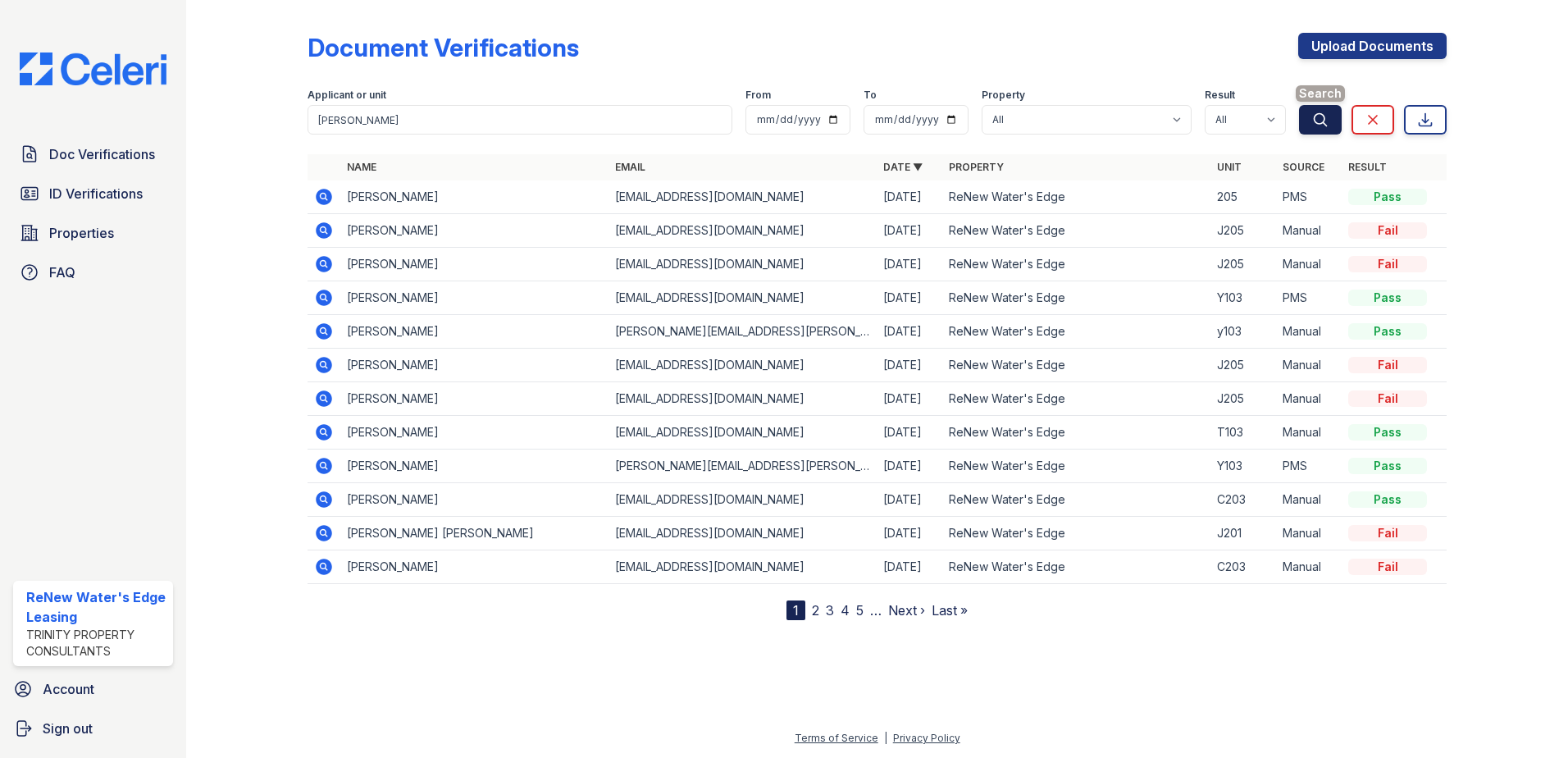
click at [1306, 120] on button "Search" at bounding box center [1320, 119] width 42 height 29
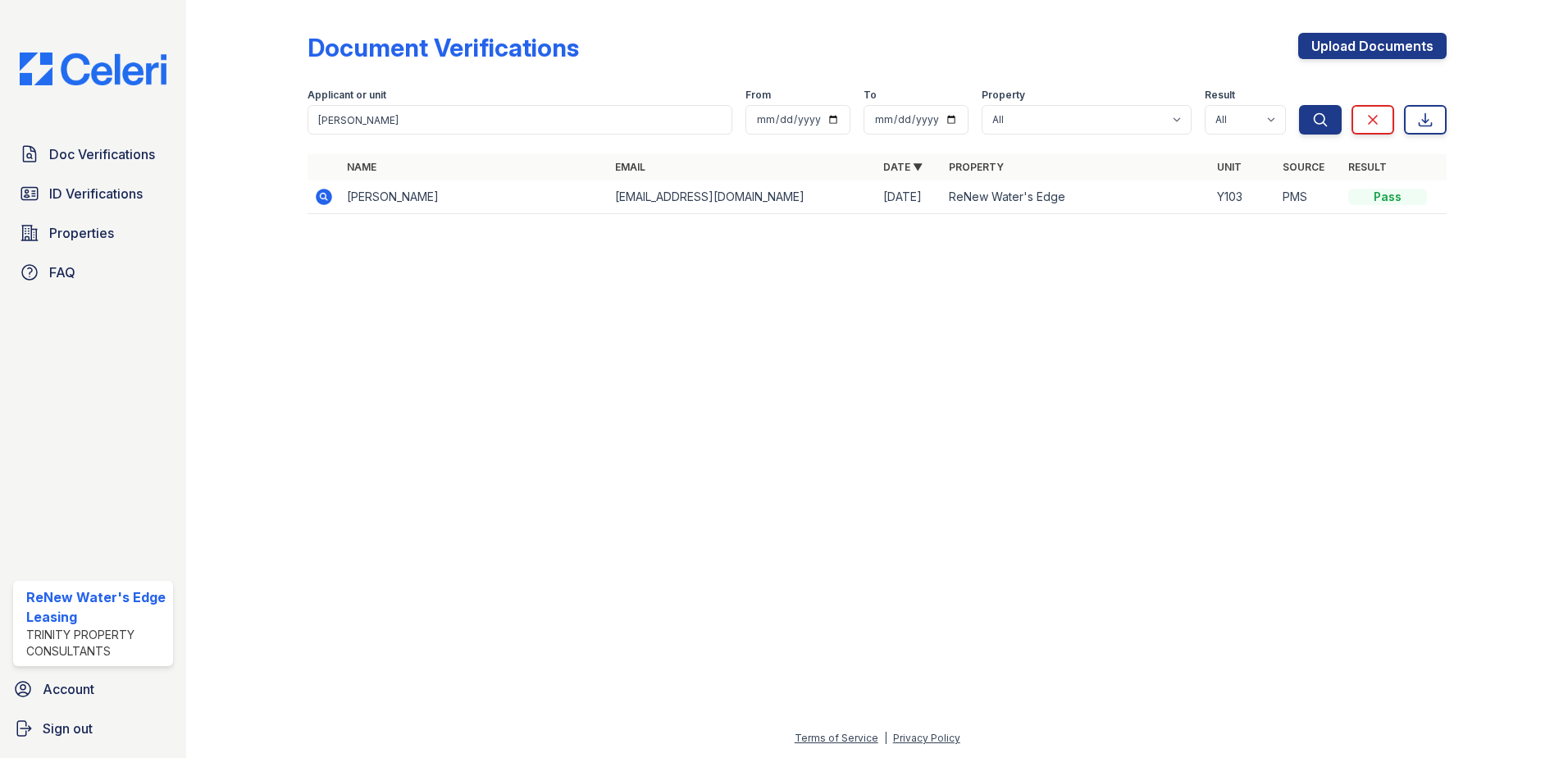
click at [318, 193] on icon at bounding box center [323, 196] width 16 height 16
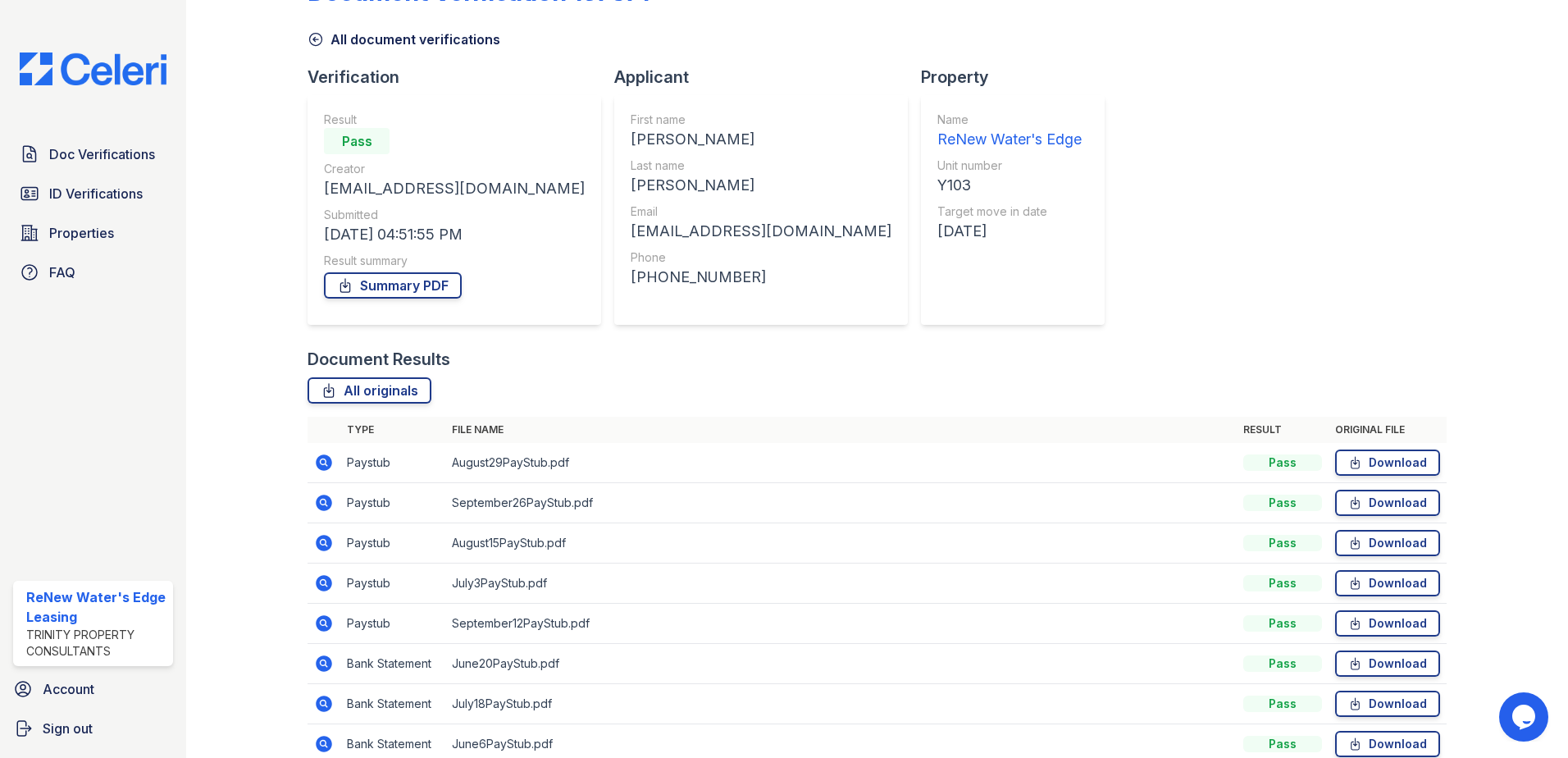
scroll to position [135, 0]
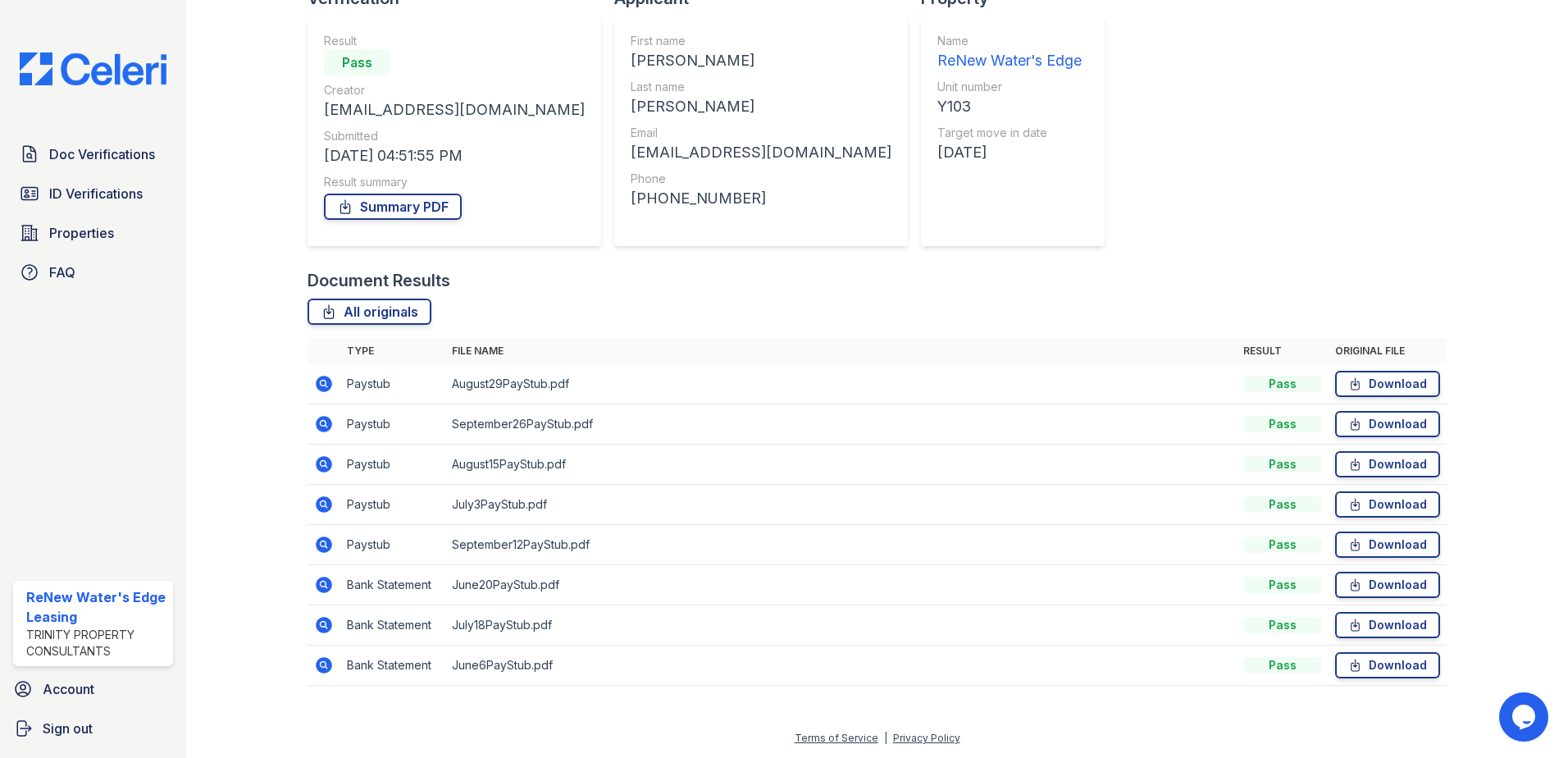
click at [322, 507] on icon at bounding box center [323, 503] width 16 height 16
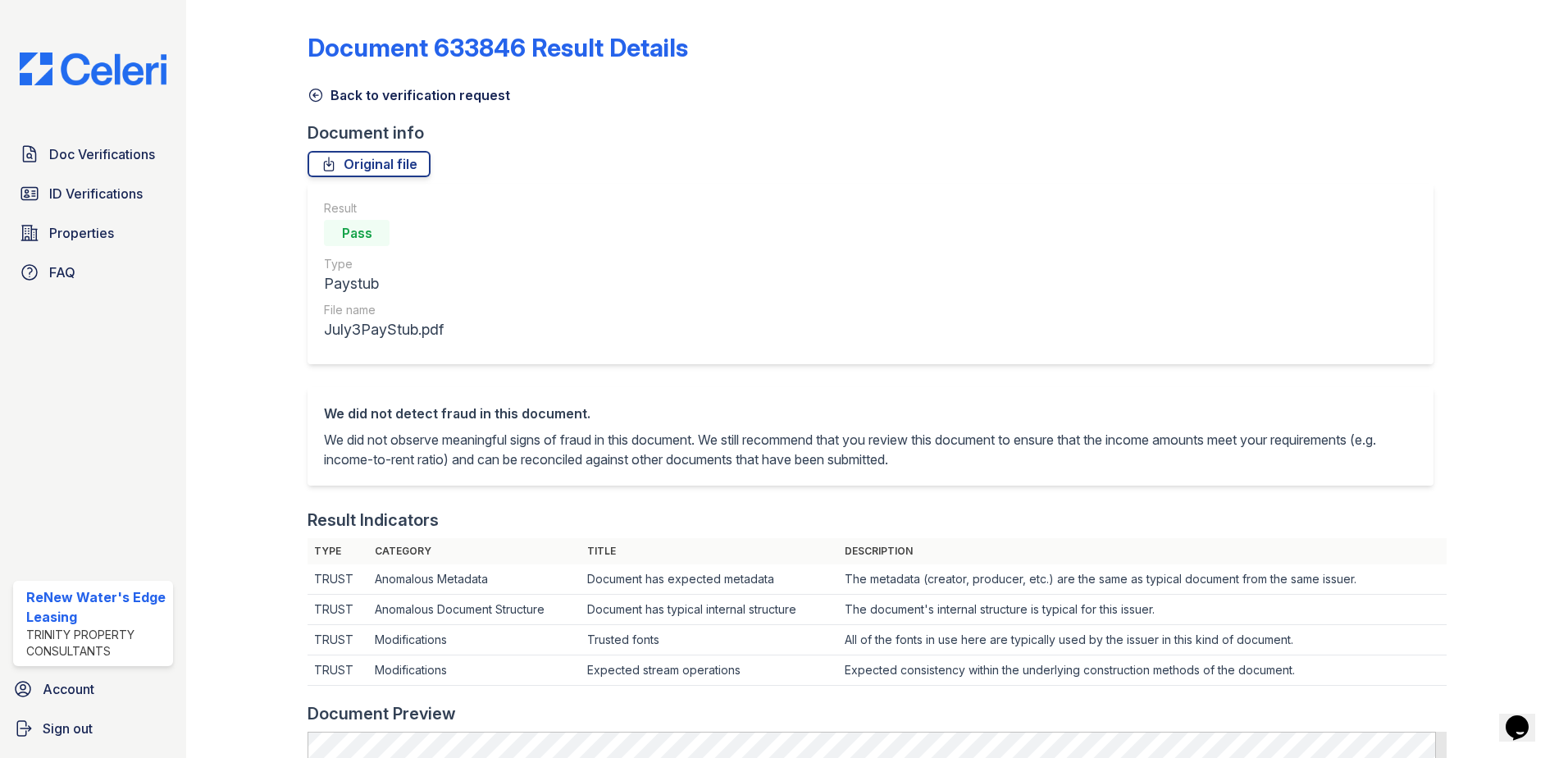
click at [304, 97] on div at bounding box center [259, 748] width 95 height 1482
click at [310, 93] on icon at bounding box center [316, 95] width 12 height 12
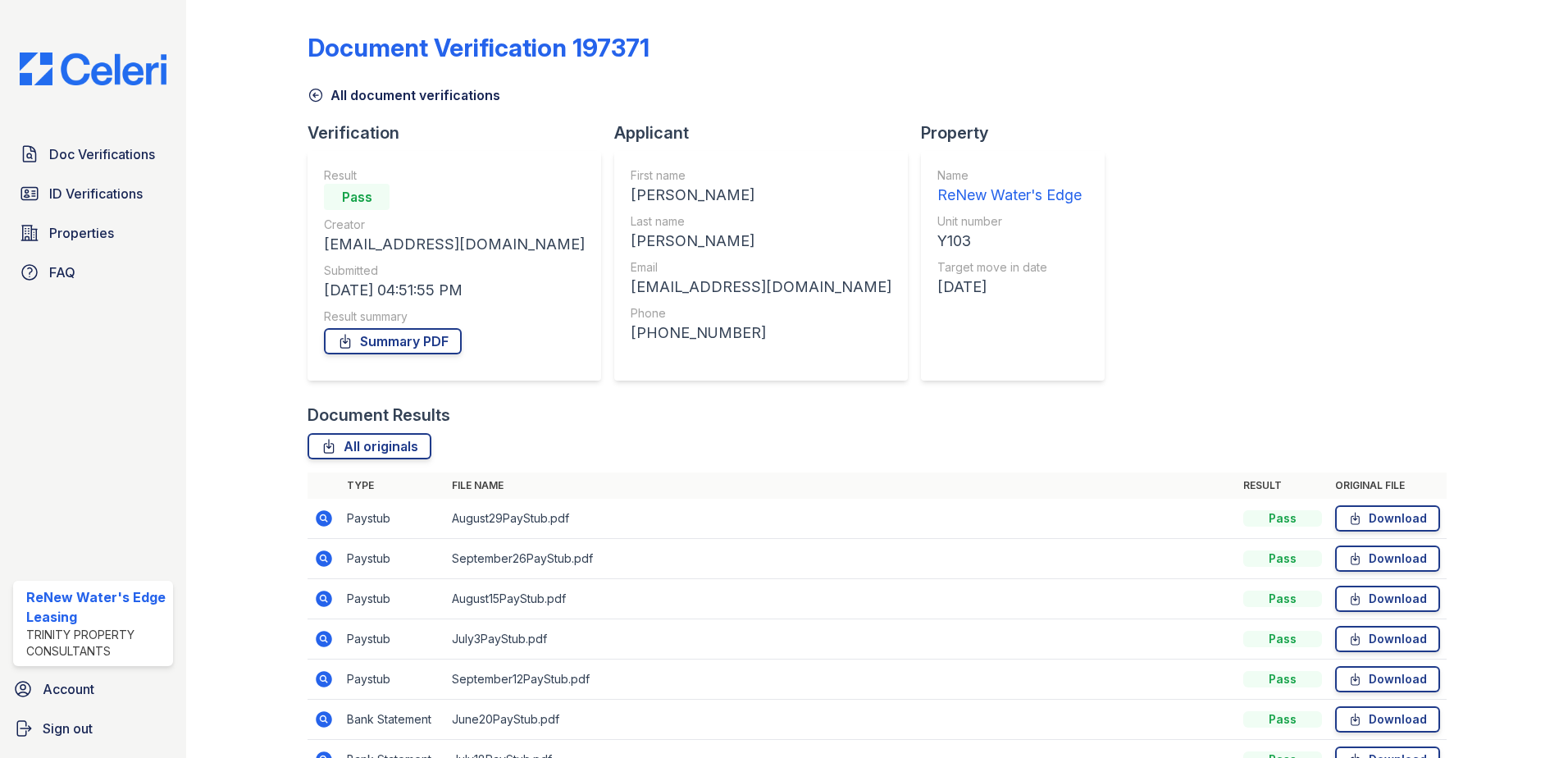
click at [325, 595] on icon at bounding box center [323, 598] width 16 height 16
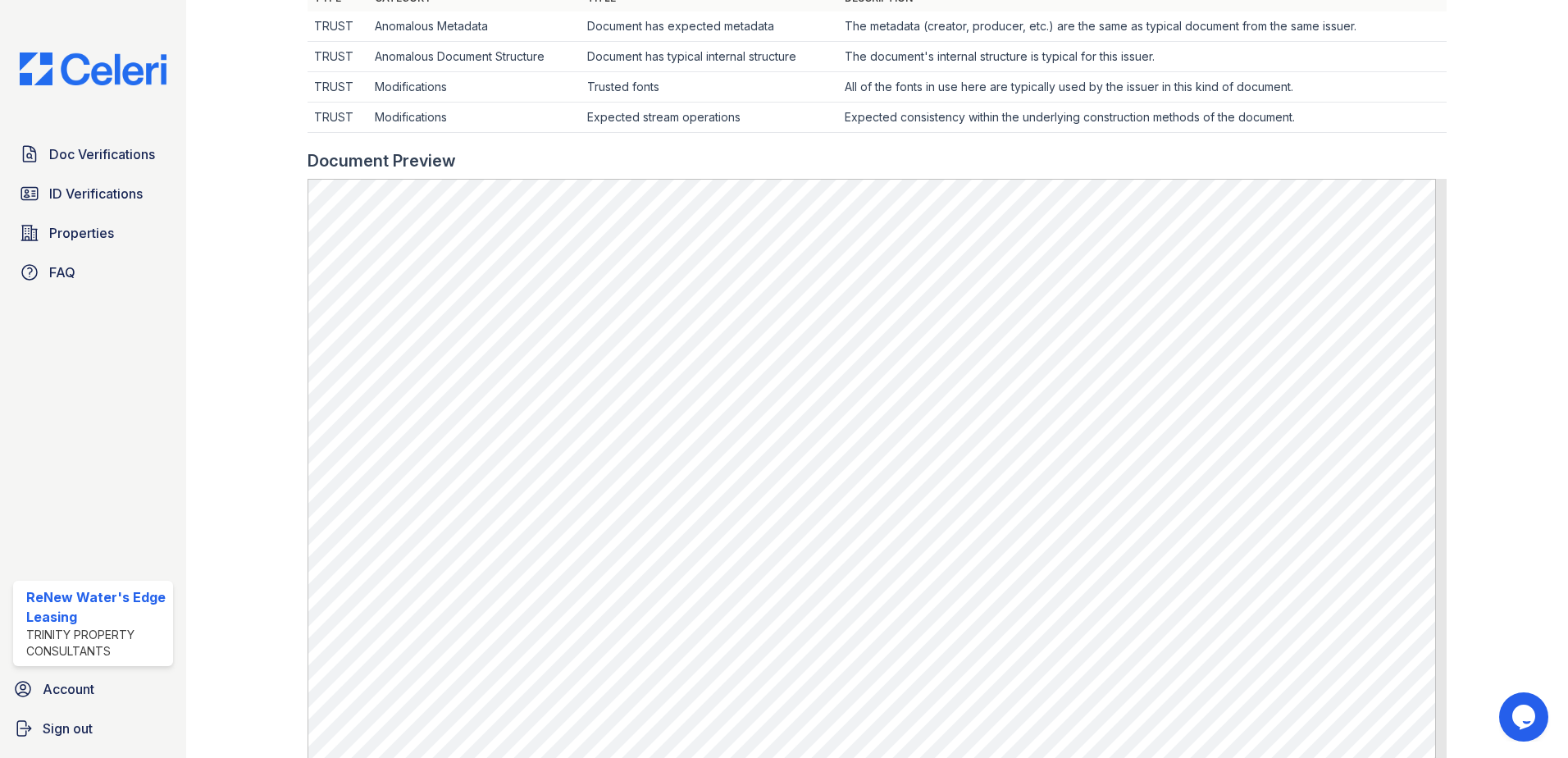
scroll to position [574, 0]
